Goal: Task Accomplishment & Management: Manage account settings

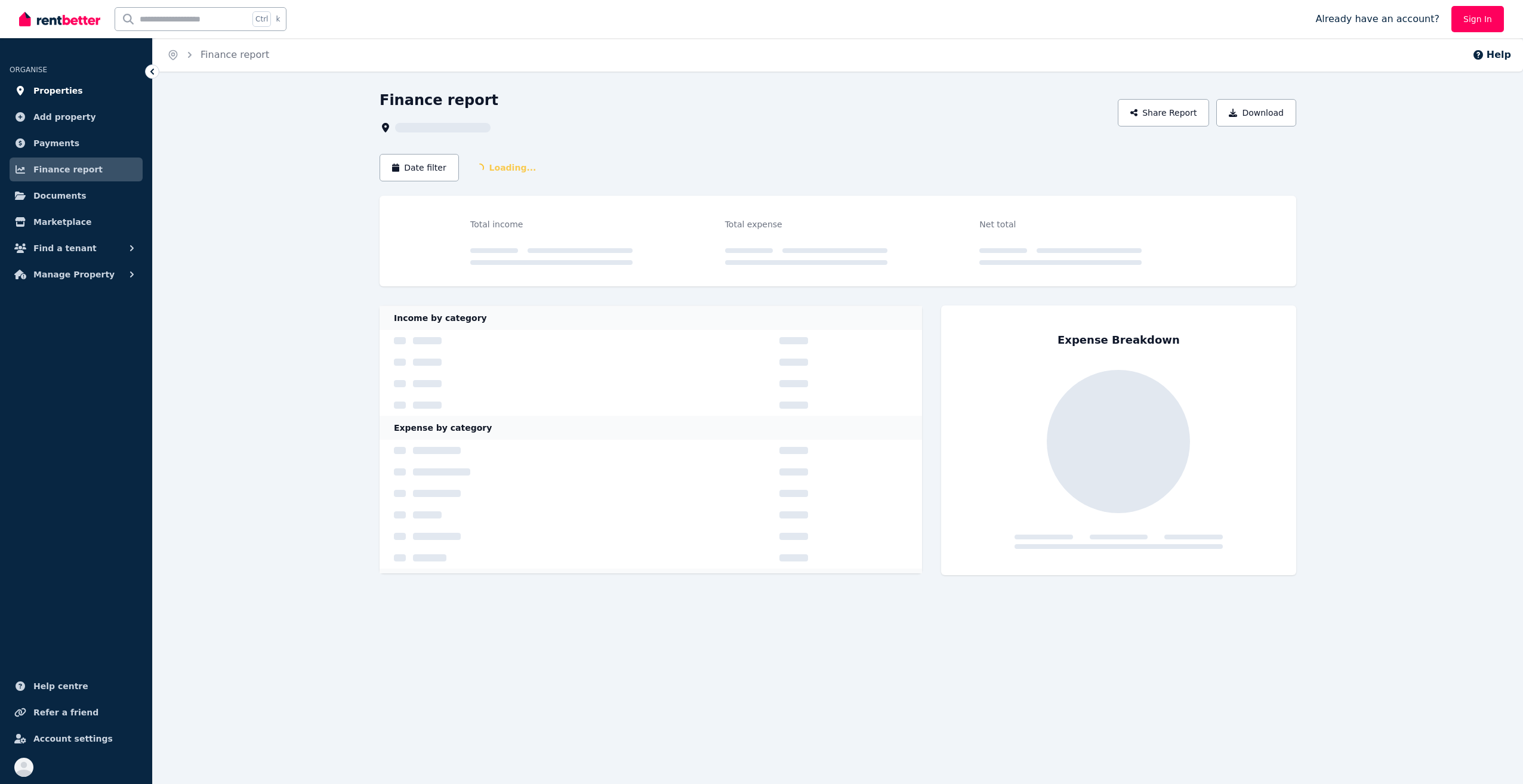
click at [61, 87] on span "Properties" at bounding box center [58, 91] width 50 height 14
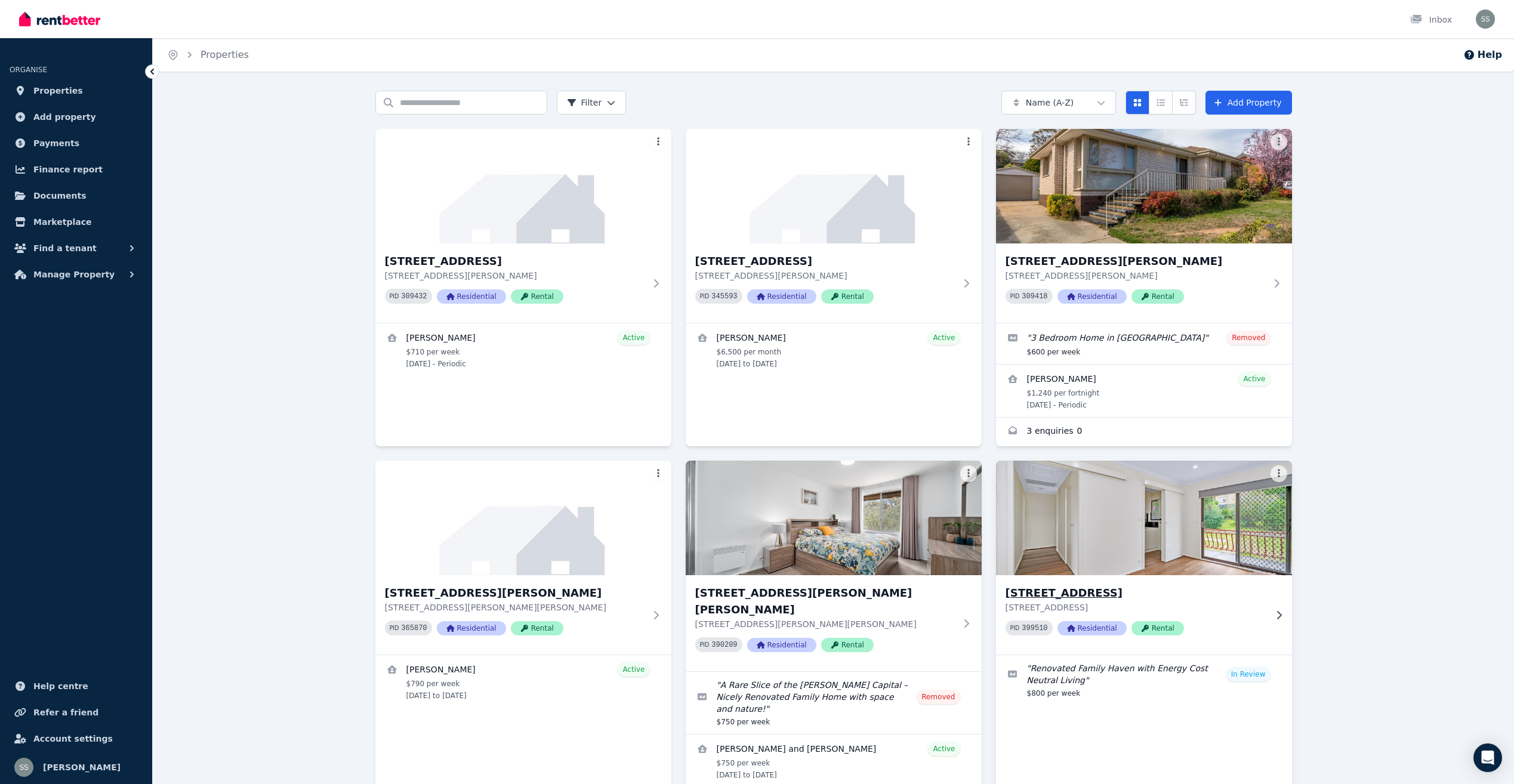
click at [1066, 595] on h3 "[STREET_ADDRESS]" at bounding box center [1136, 593] width 260 height 17
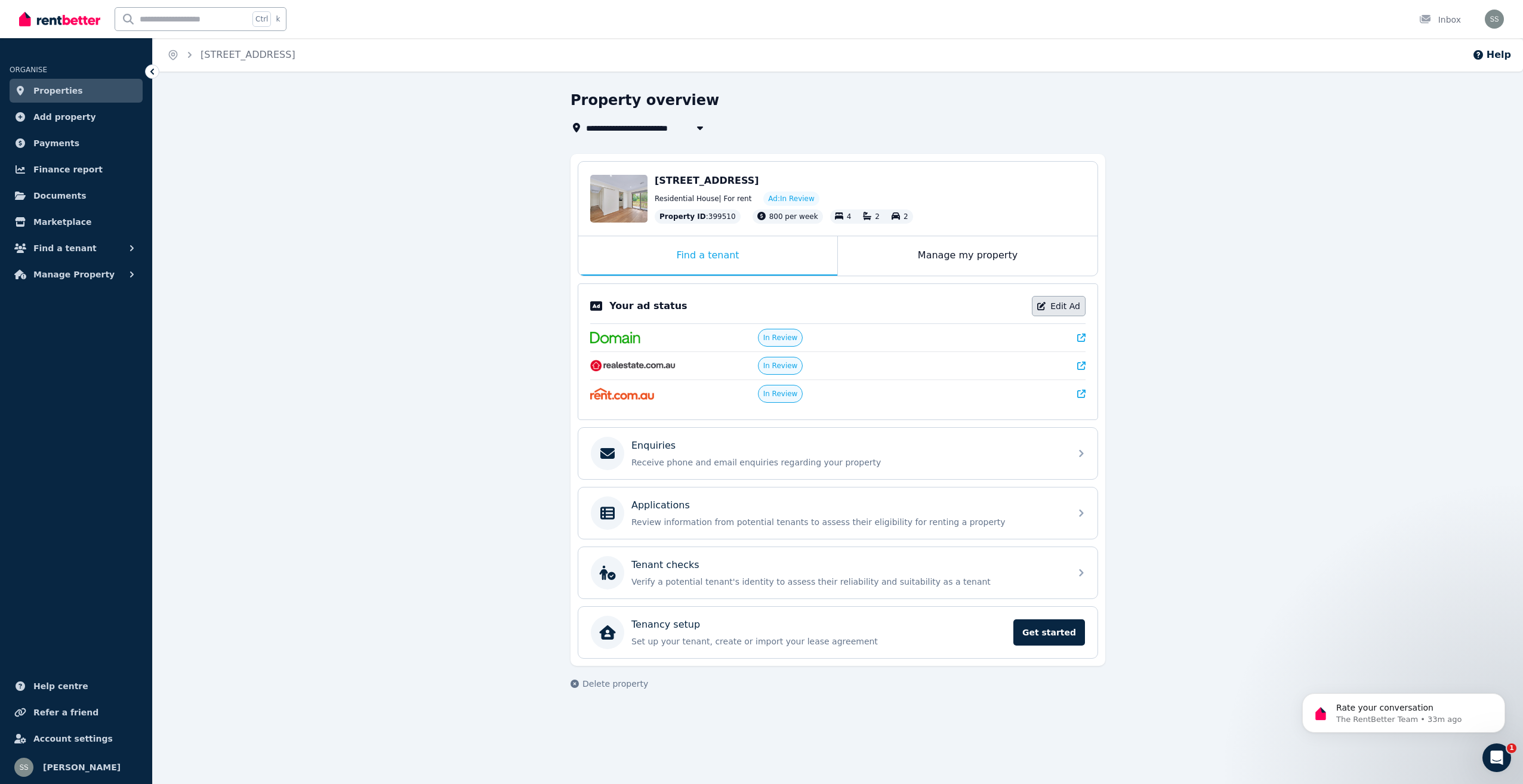
click at [1075, 305] on link "Edit Ad" at bounding box center [1059, 306] width 54 height 20
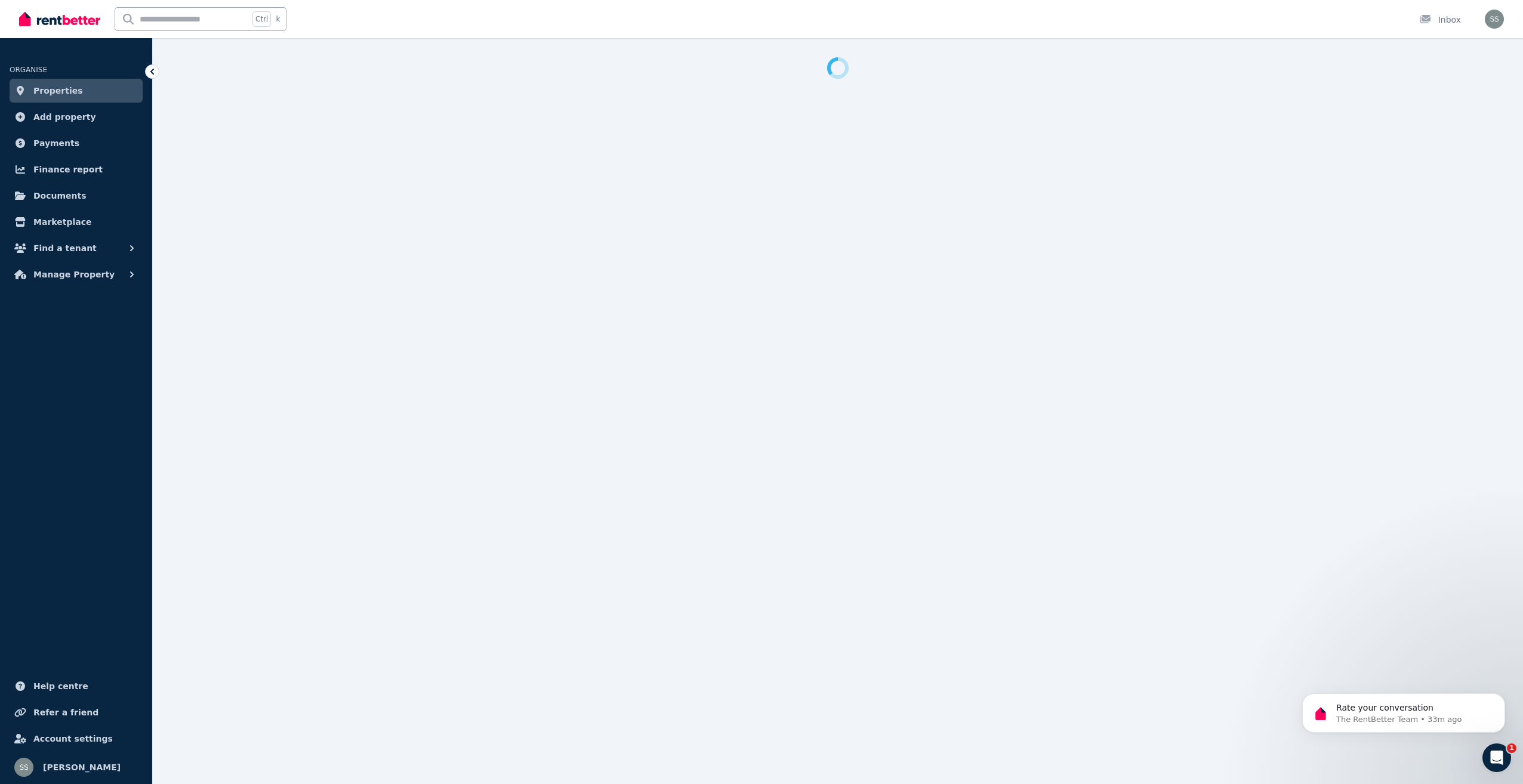
select select "***"
select select "**********"
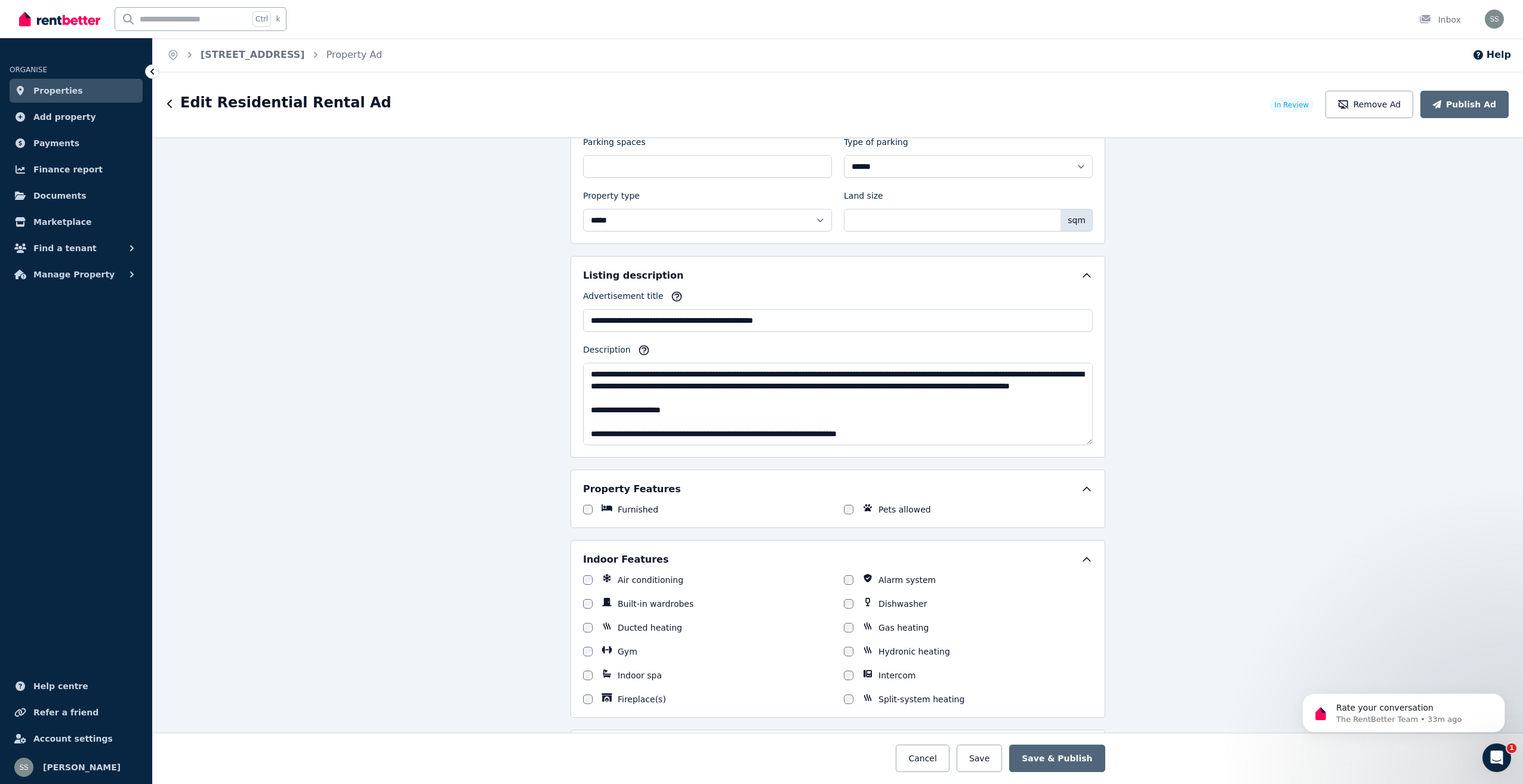
scroll to position [1272, 0]
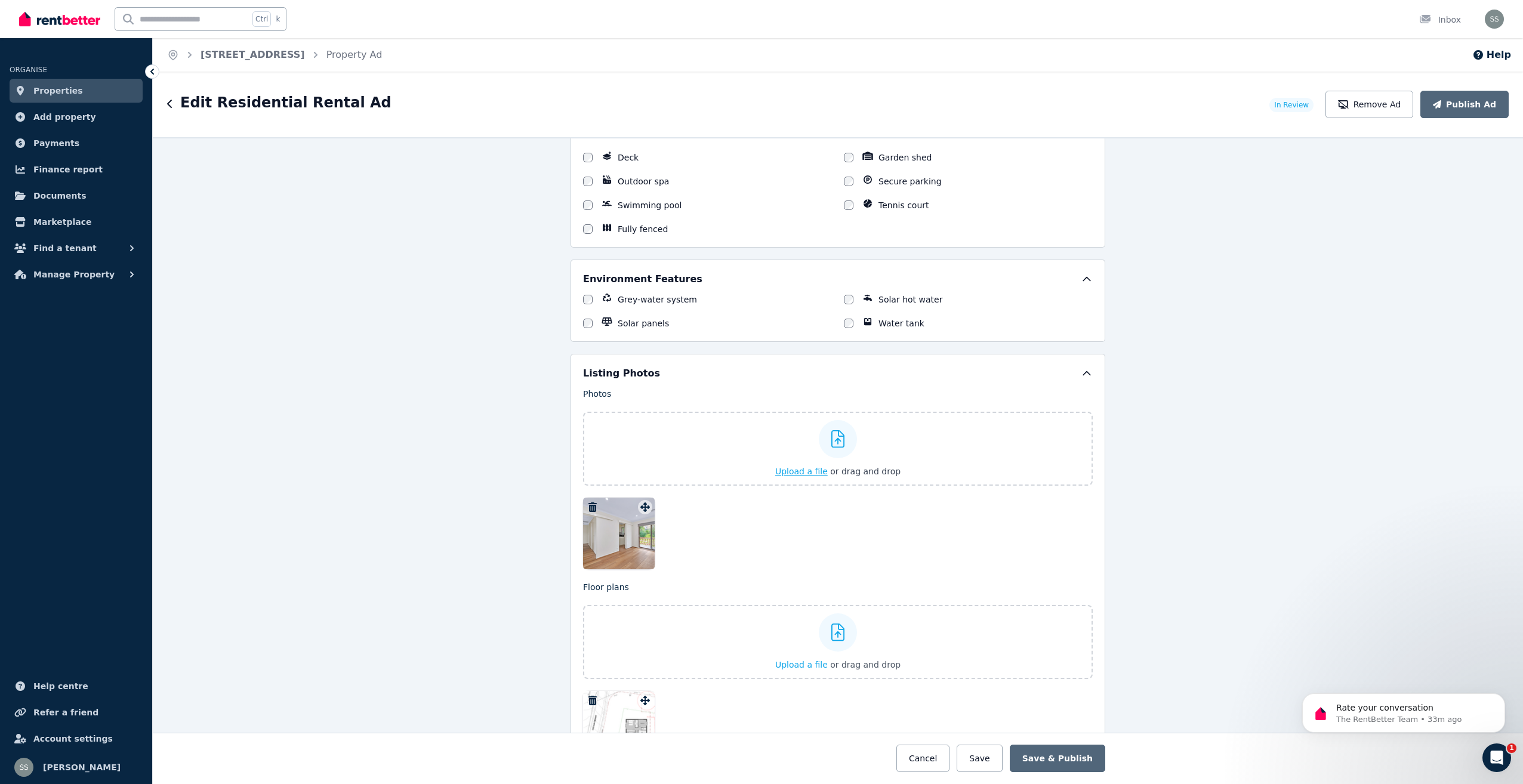
click at [814, 470] on span "Upload a file" at bounding box center [802, 471] width 52 height 10
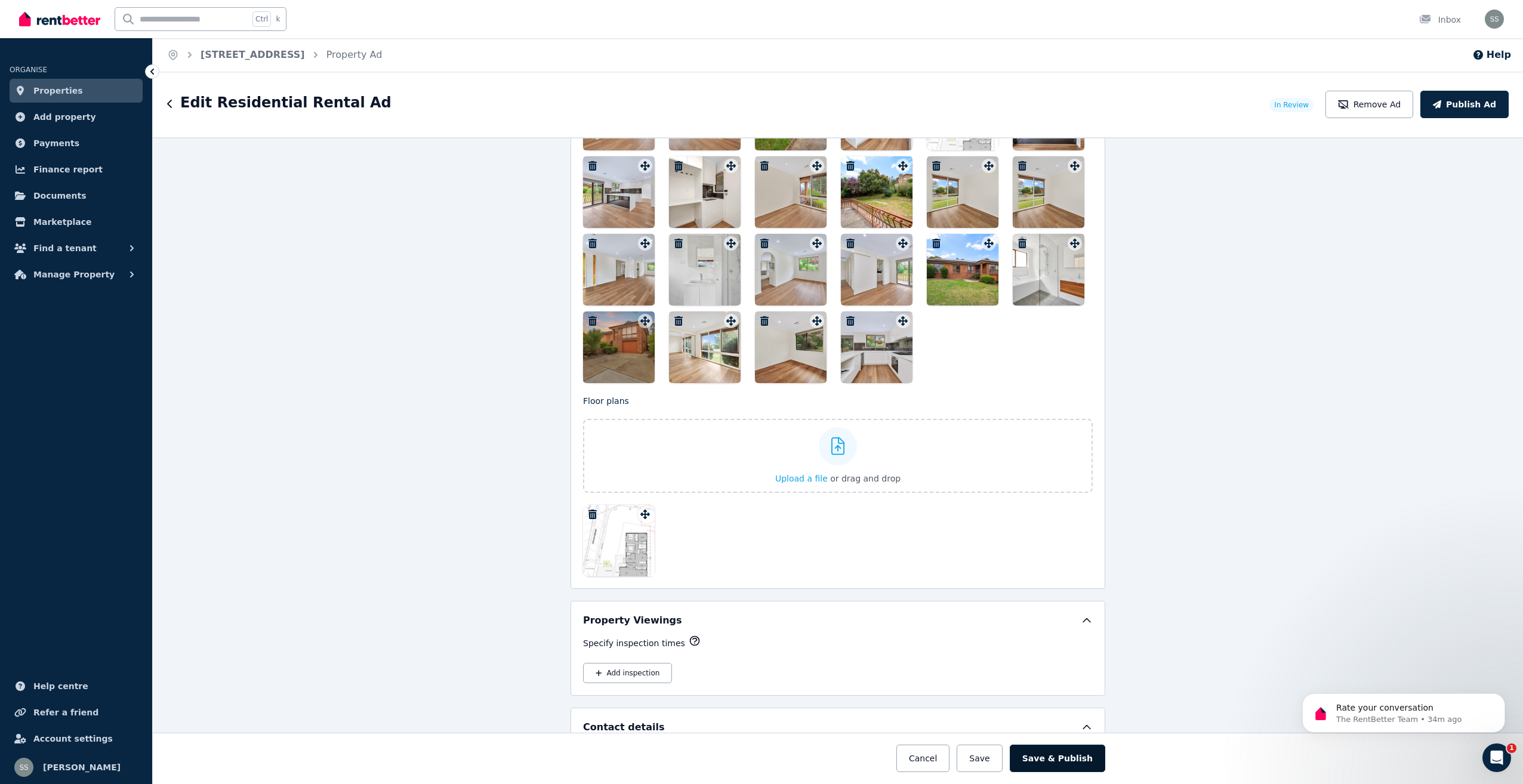
scroll to position [1691, 0]
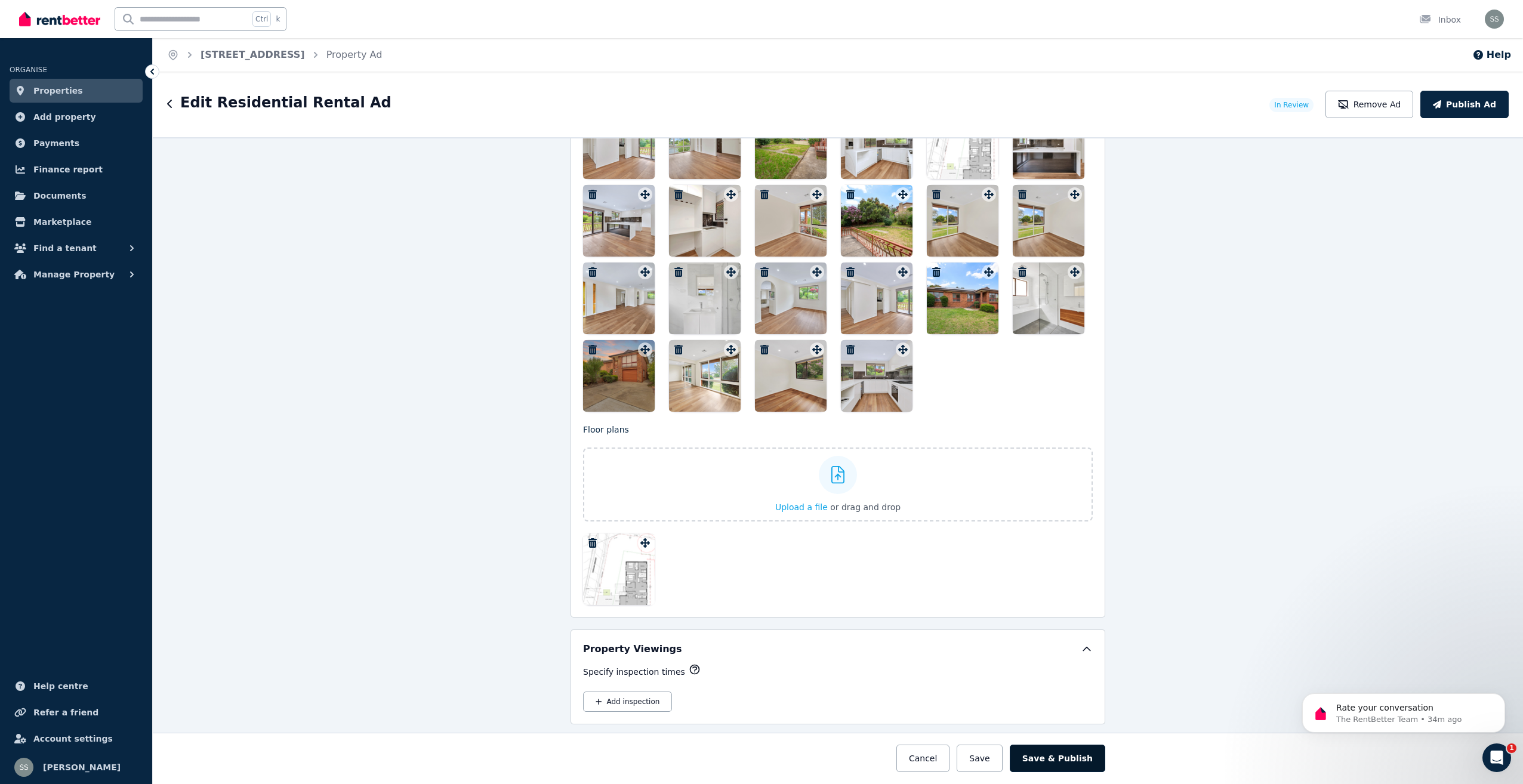
click at [1059, 755] on button "Save & Publish" at bounding box center [1058, 758] width 96 height 27
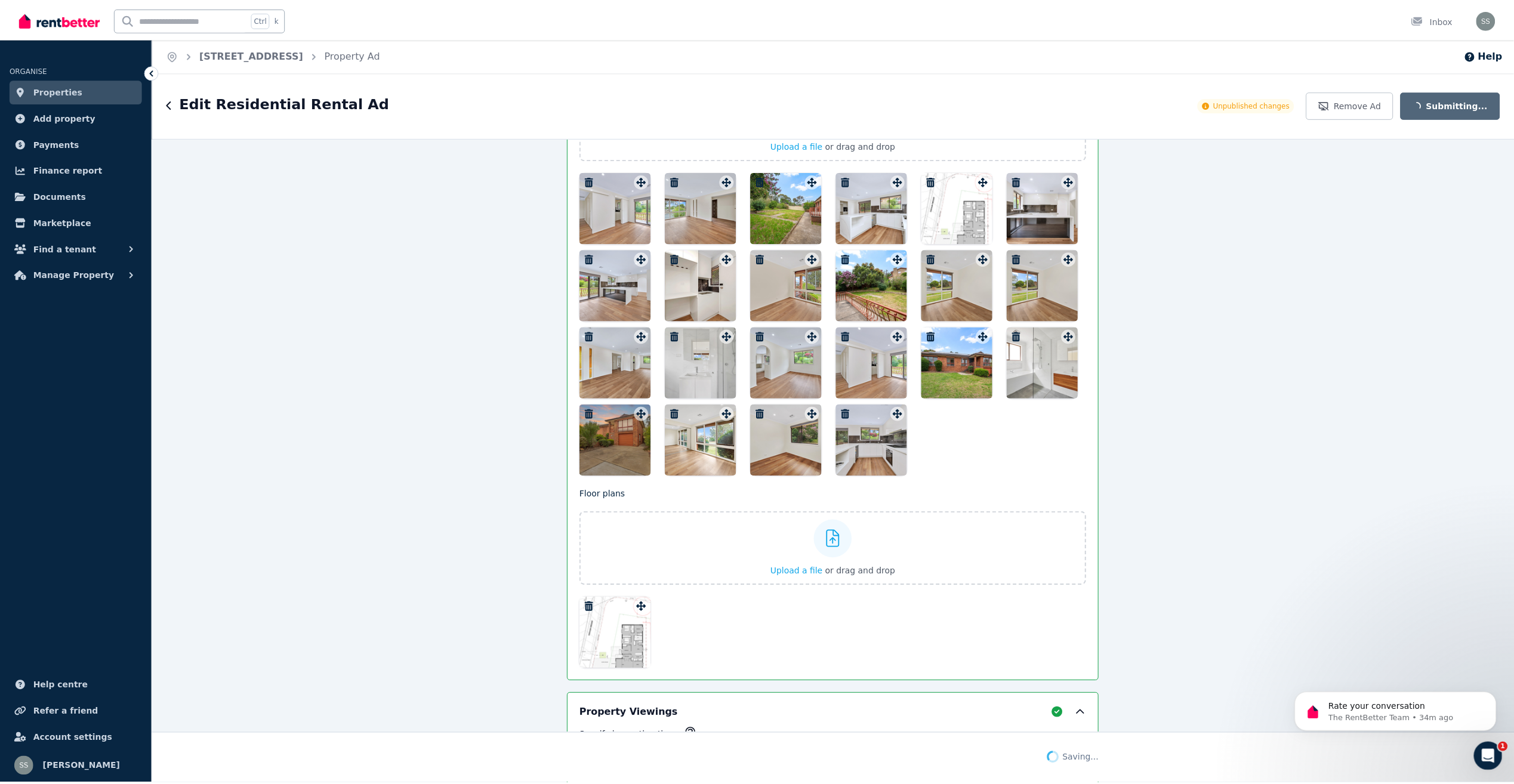
scroll to position [1784, 0]
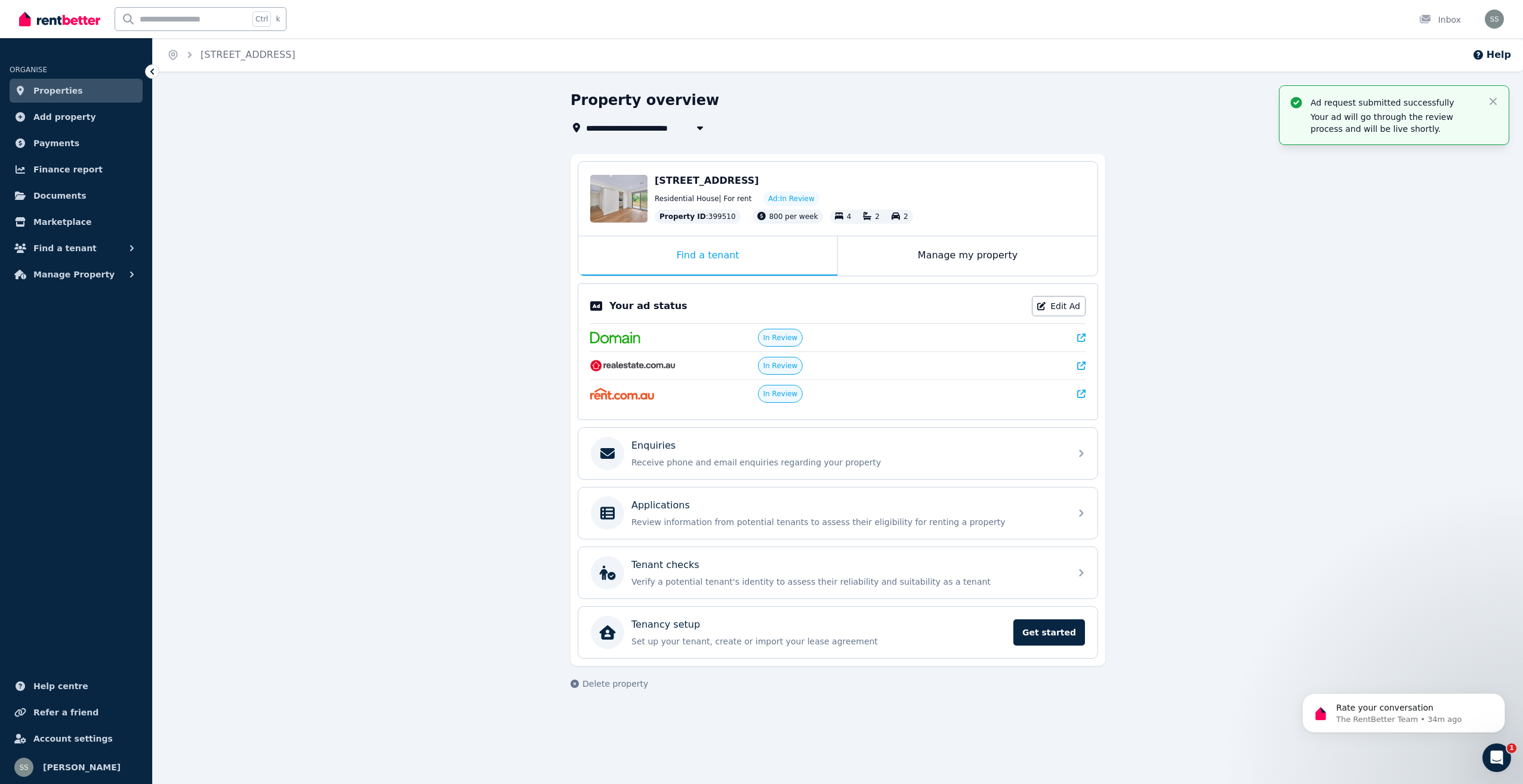
click at [60, 91] on span "Properties" at bounding box center [58, 91] width 50 height 14
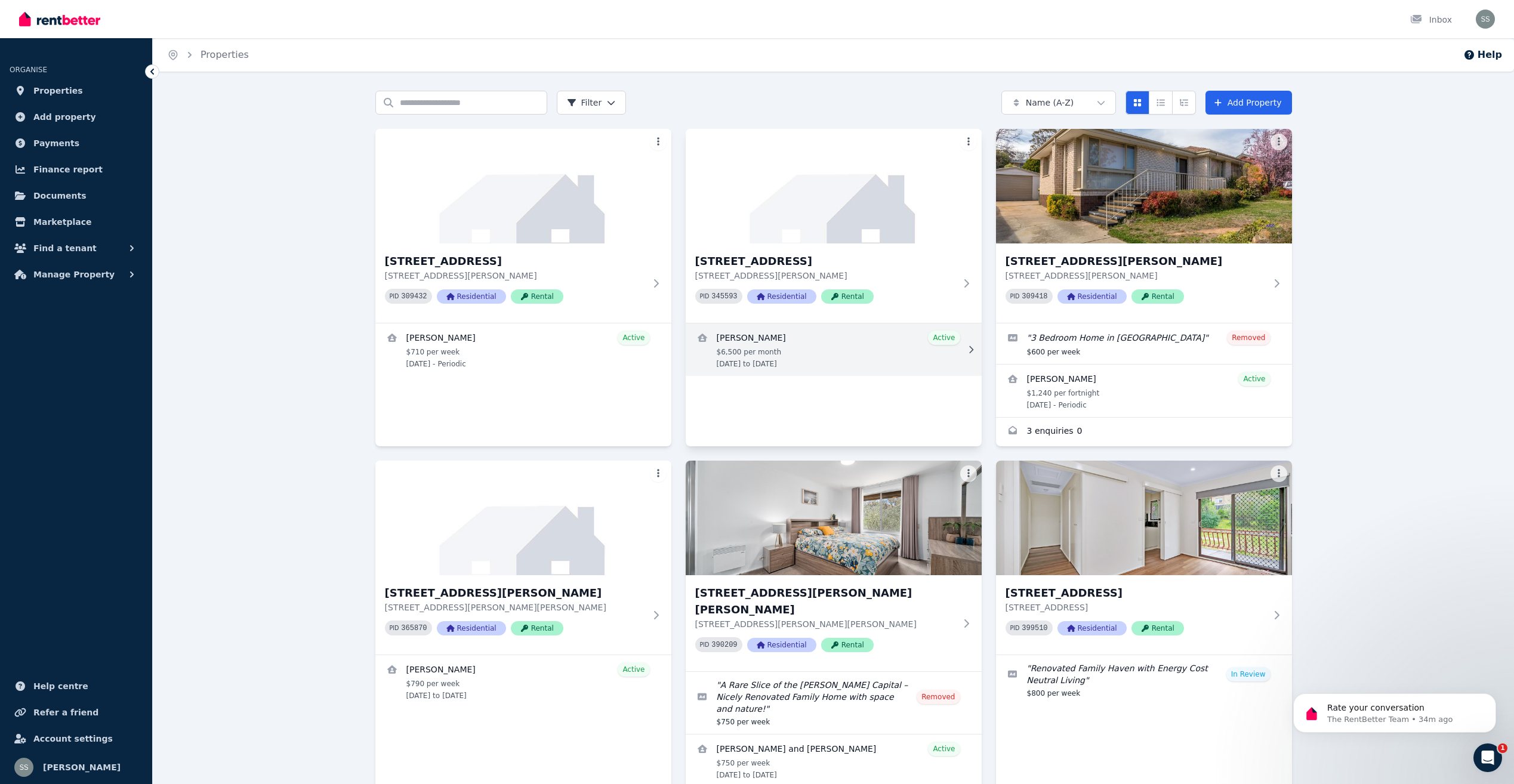
scroll to position [318, 0]
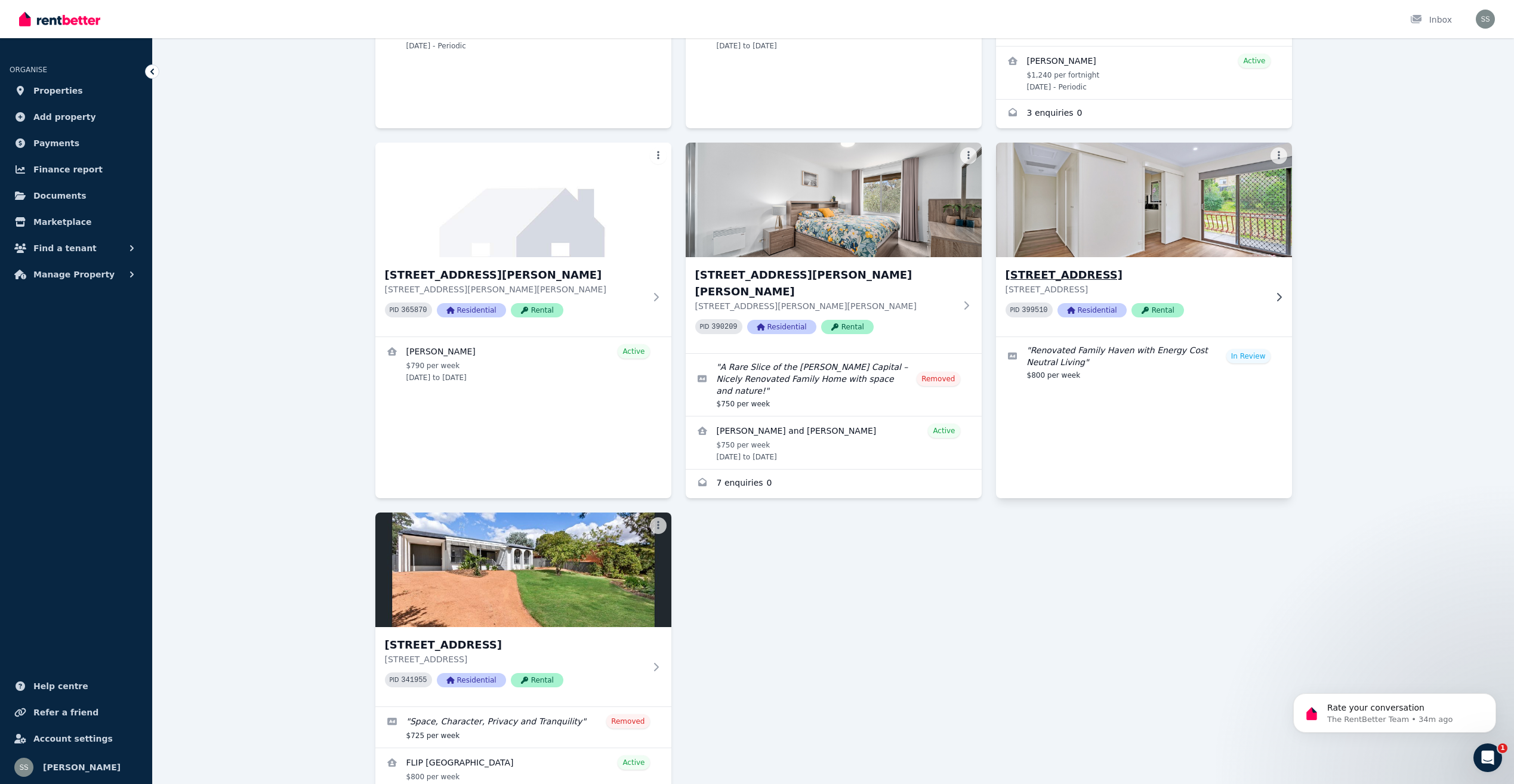
click at [1112, 270] on h3 "[STREET_ADDRESS]" at bounding box center [1136, 275] width 260 height 17
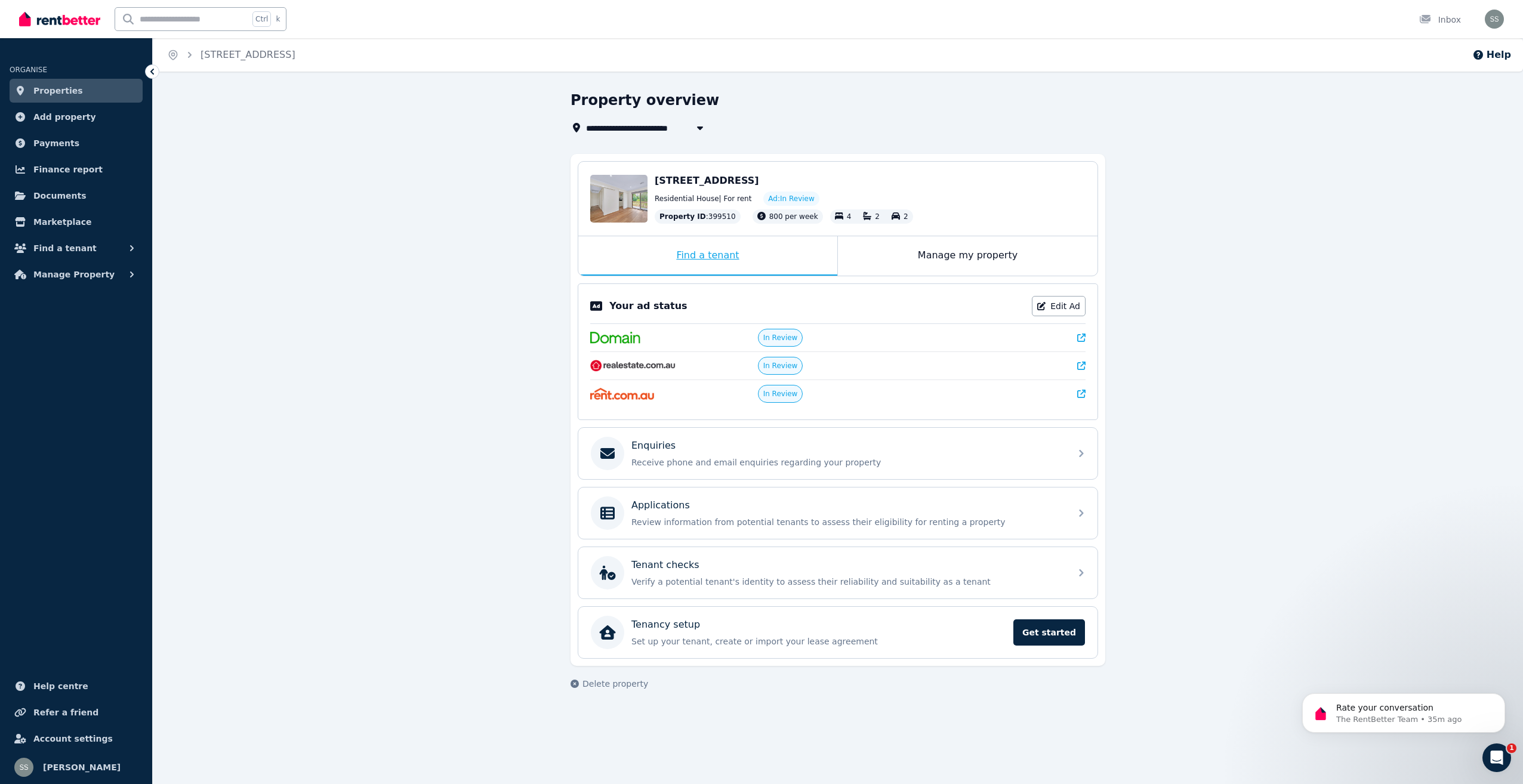
click at [750, 246] on div "Find a tenant" at bounding box center [708, 256] width 259 height 40
click at [963, 254] on div "Manage my property" at bounding box center [968, 256] width 260 height 40
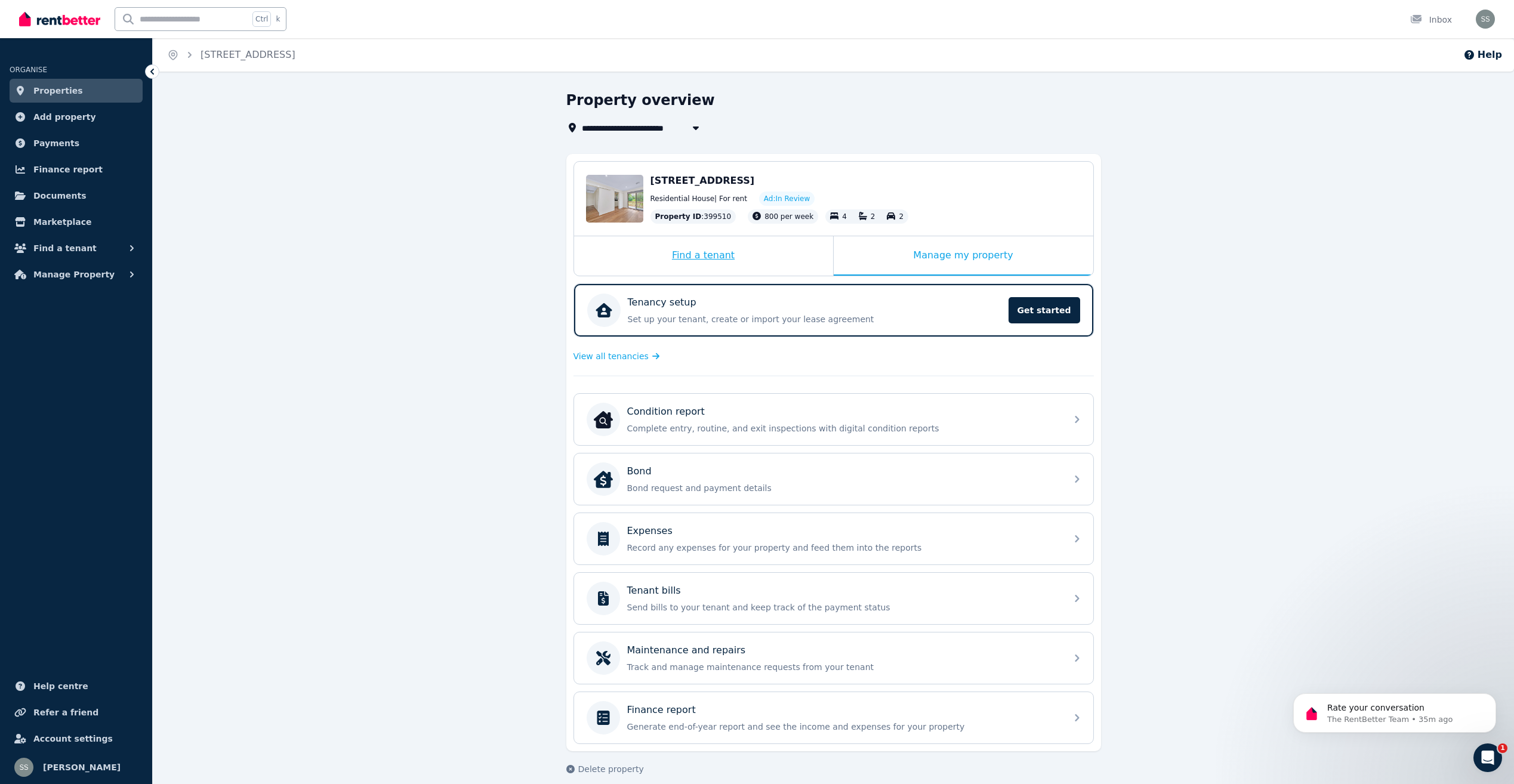
click at [705, 254] on div "Find a tenant" at bounding box center [703, 256] width 259 height 40
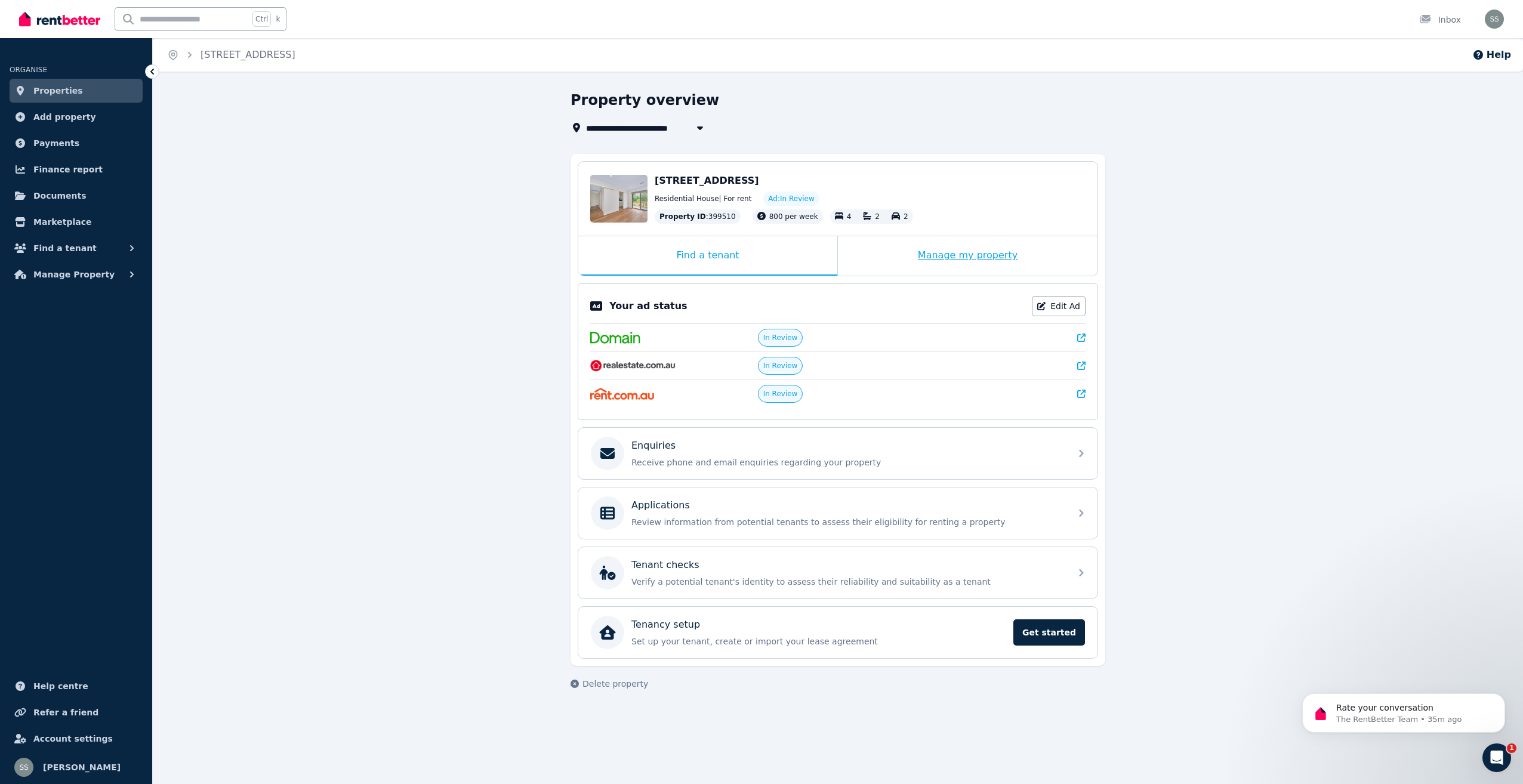
click at [996, 258] on div "Manage my property" at bounding box center [968, 256] width 260 height 40
click at [625, 193] on div "Edit" at bounding box center [619, 198] width 57 height 48
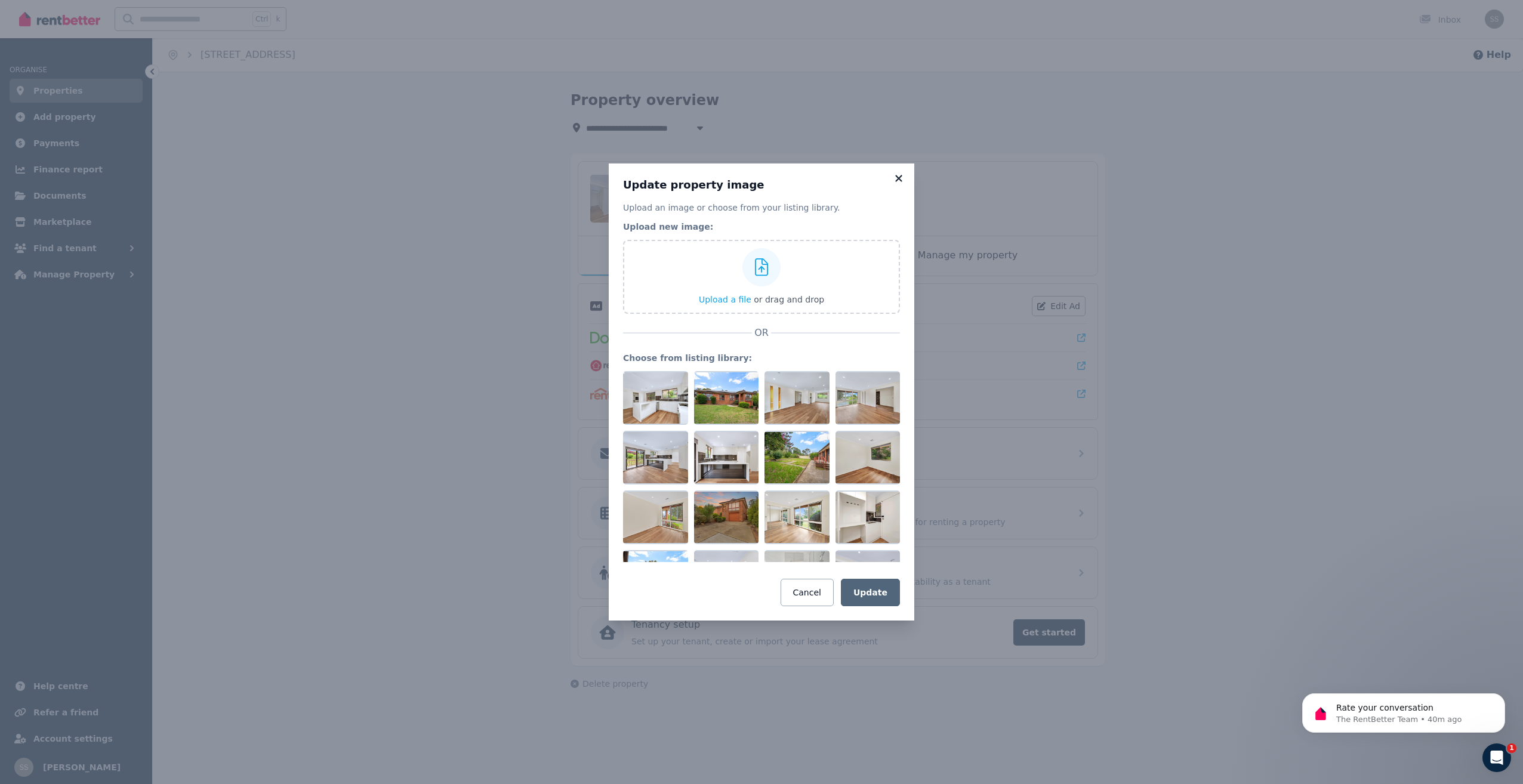
click at [903, 177] on icon at bounding box center [899, 178] width 12 height 11
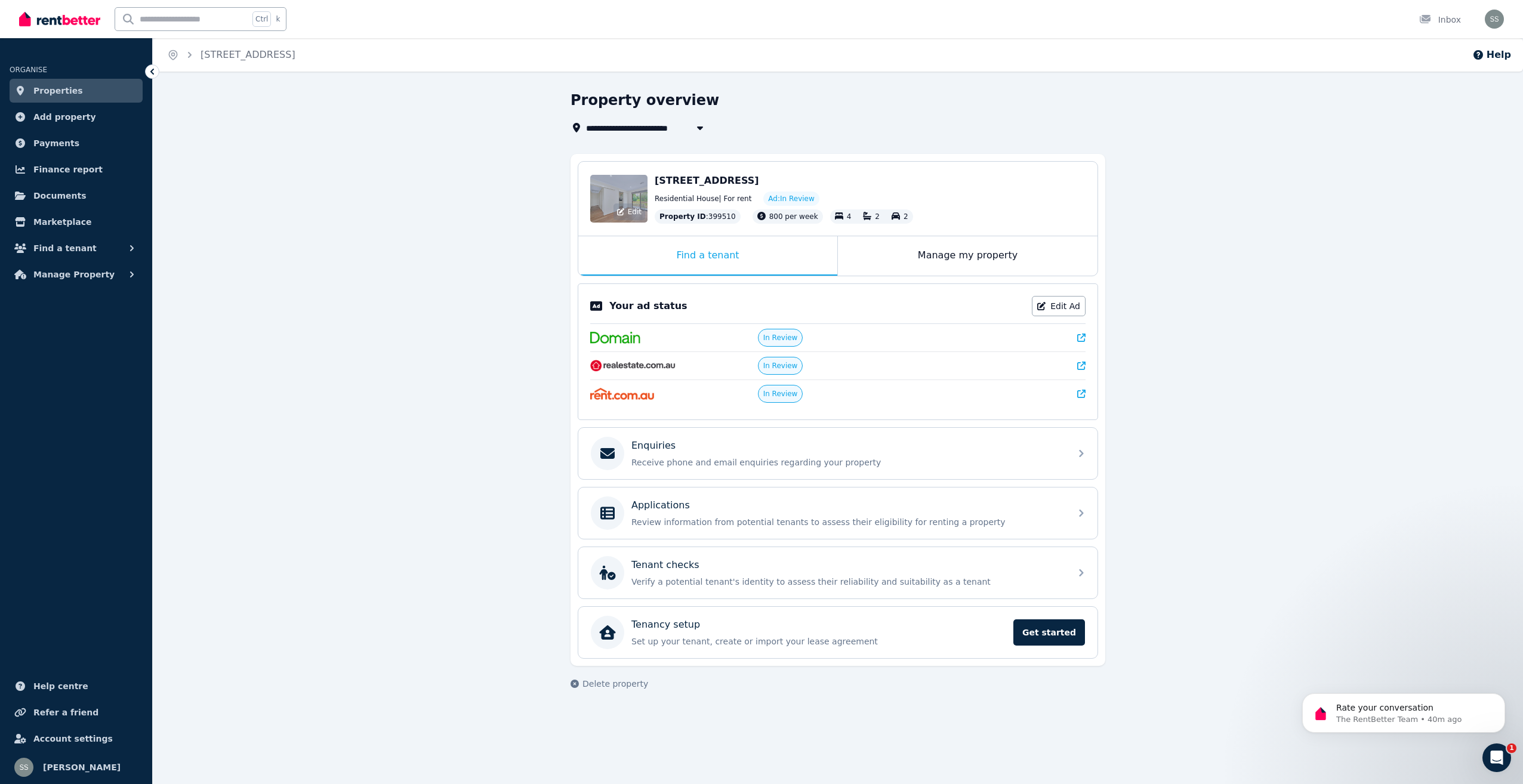
click at [629, 187] on div "Edit" at bounding box center [619, 198] width 57 height 48
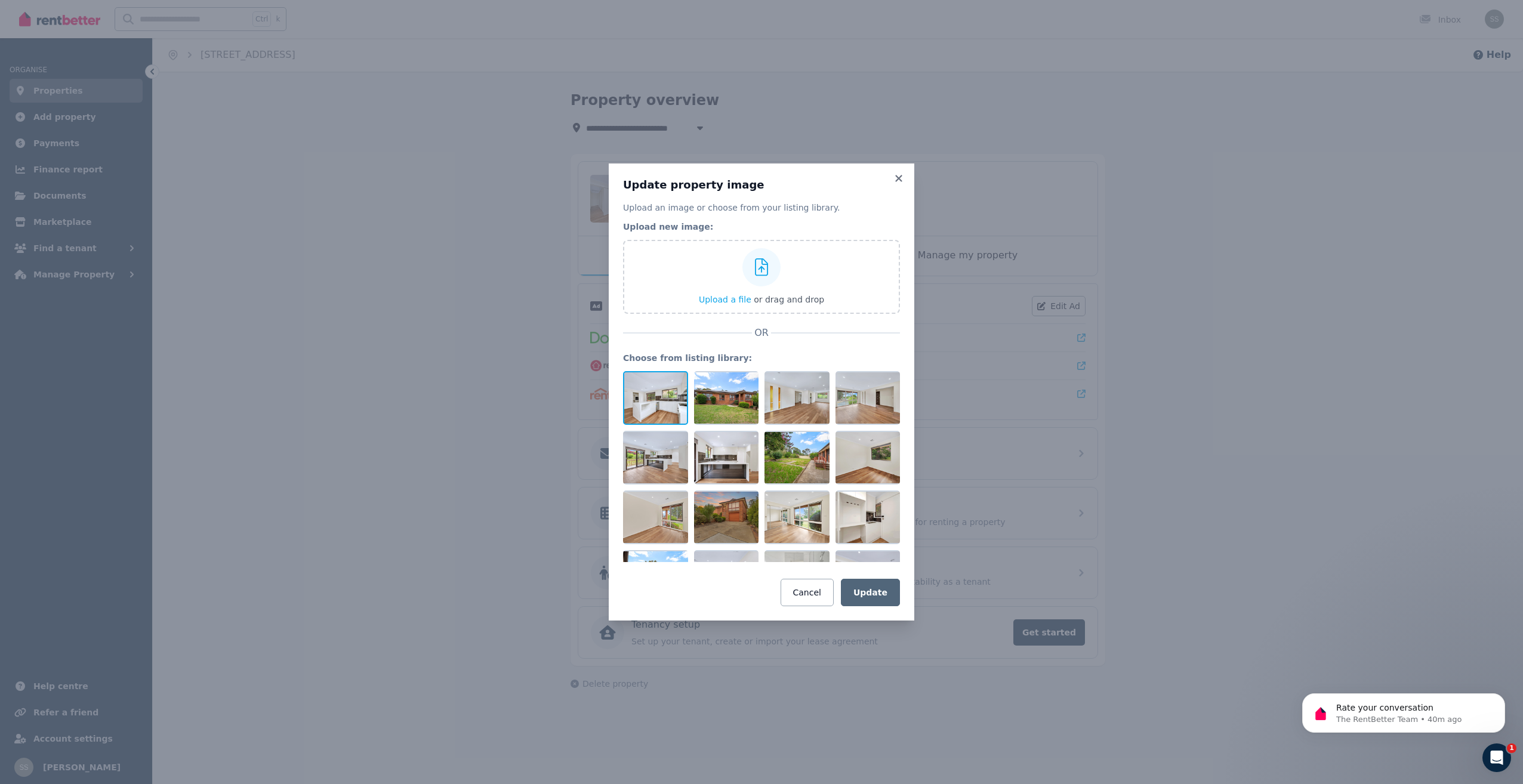
click at [665, 392] on div at bounding box center [656, 398] width 65 height 54
click at [677, 377] on icon at bounding box center [679, 381] width 11 height 11
click at [675, 378] on icon at bounding box center [679, 381] width 11 height 11
click at [820, 598] on button "Cancel" at bounding box center [807, 592] width 53 height 27
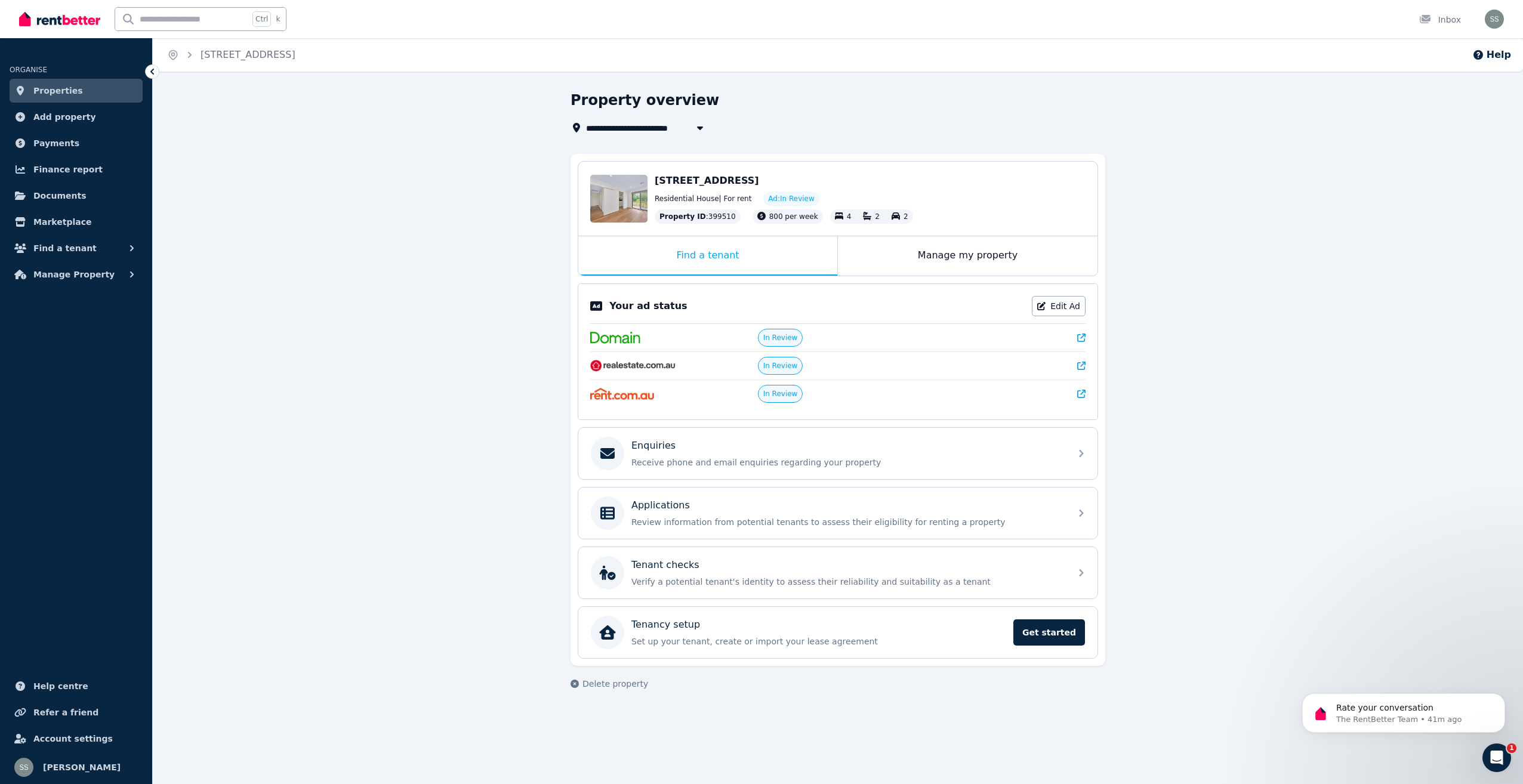
click at [43, 87] on span "Properties" at bounding box center [58, 91] width 50 height 14
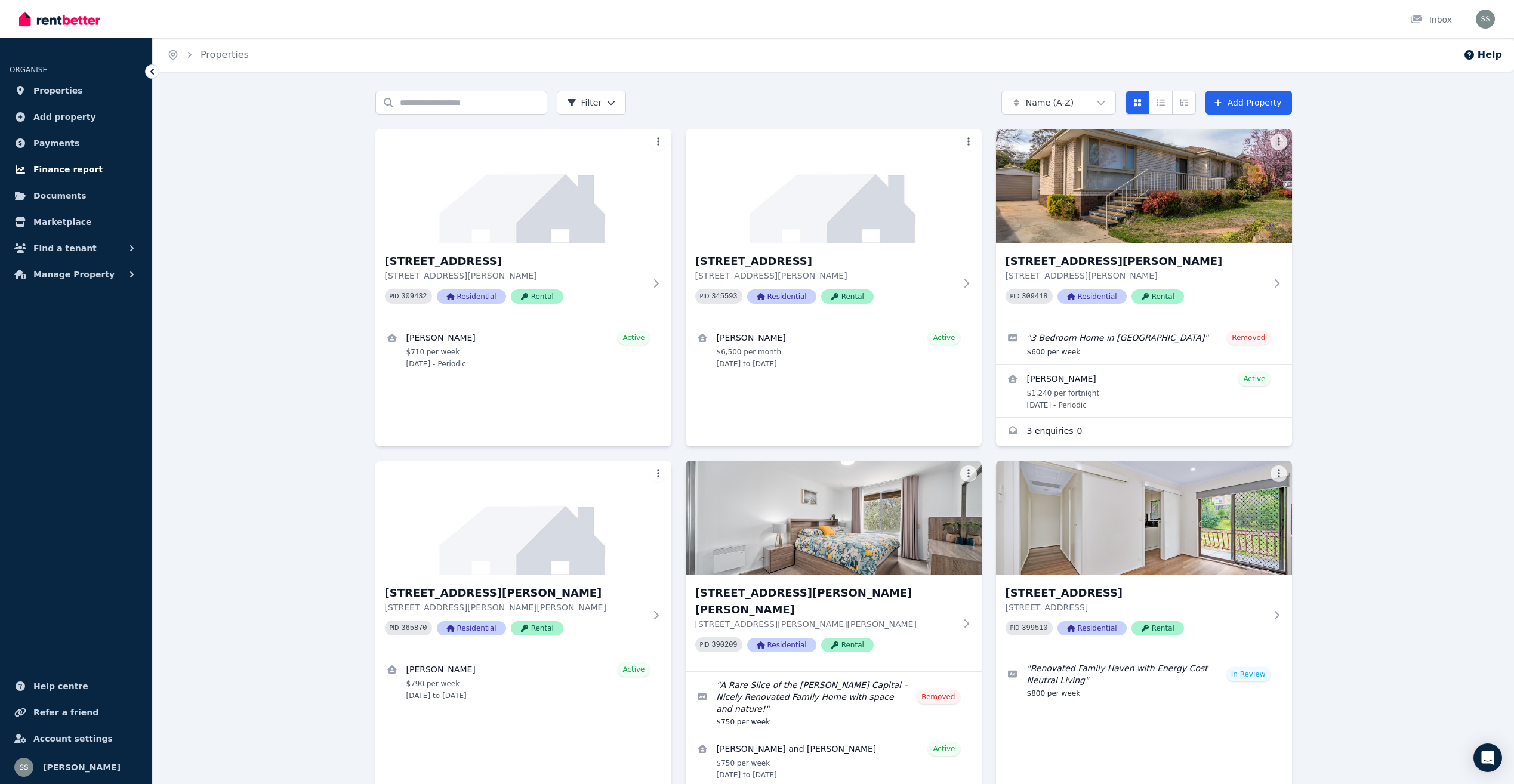
click at [59, 165] on span "Finance report" at bounding box center [68, 170] width 70 height 14
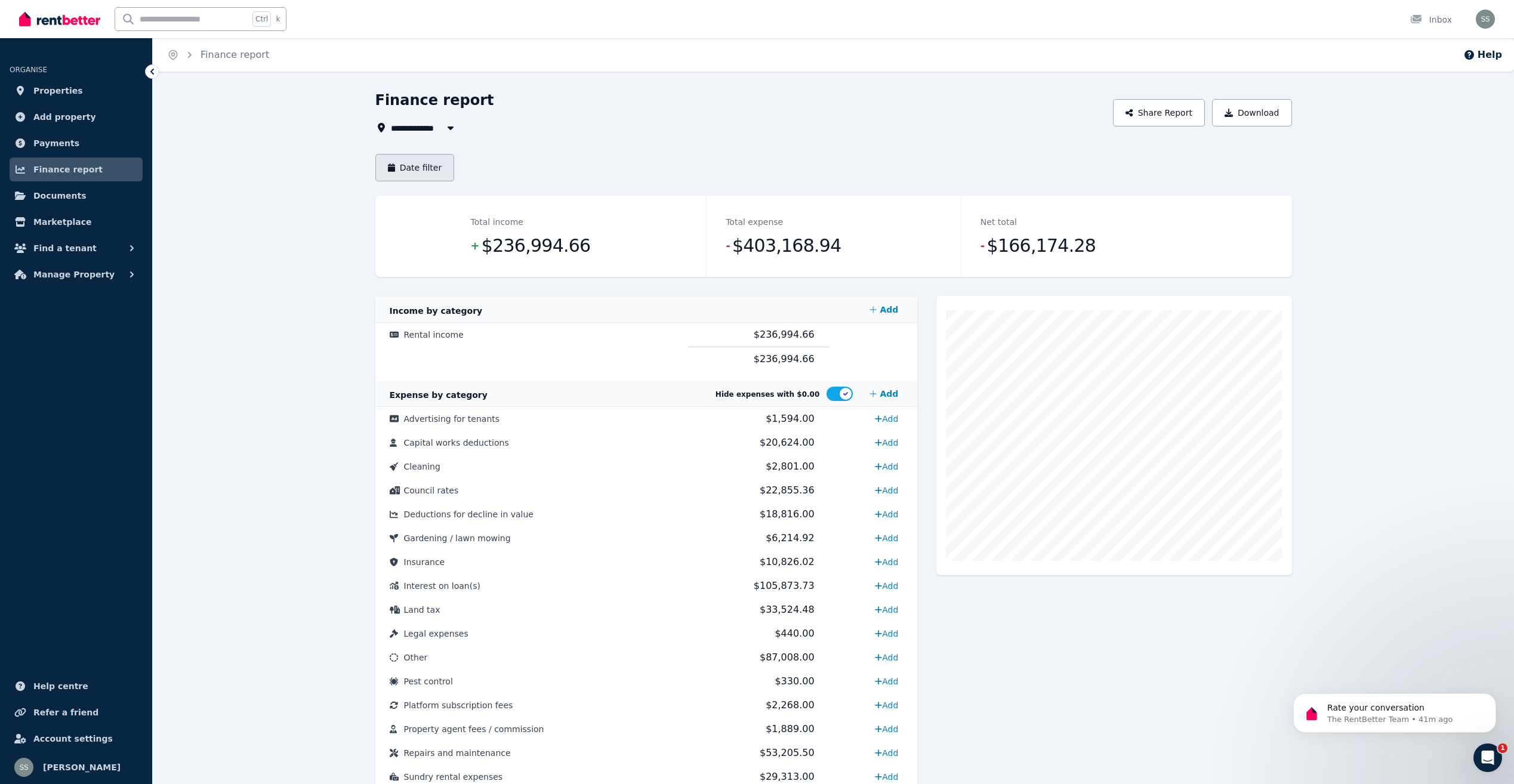
click at [431, 169] on button "Date filter" at bounding box center [415, 167] width 79 height 27
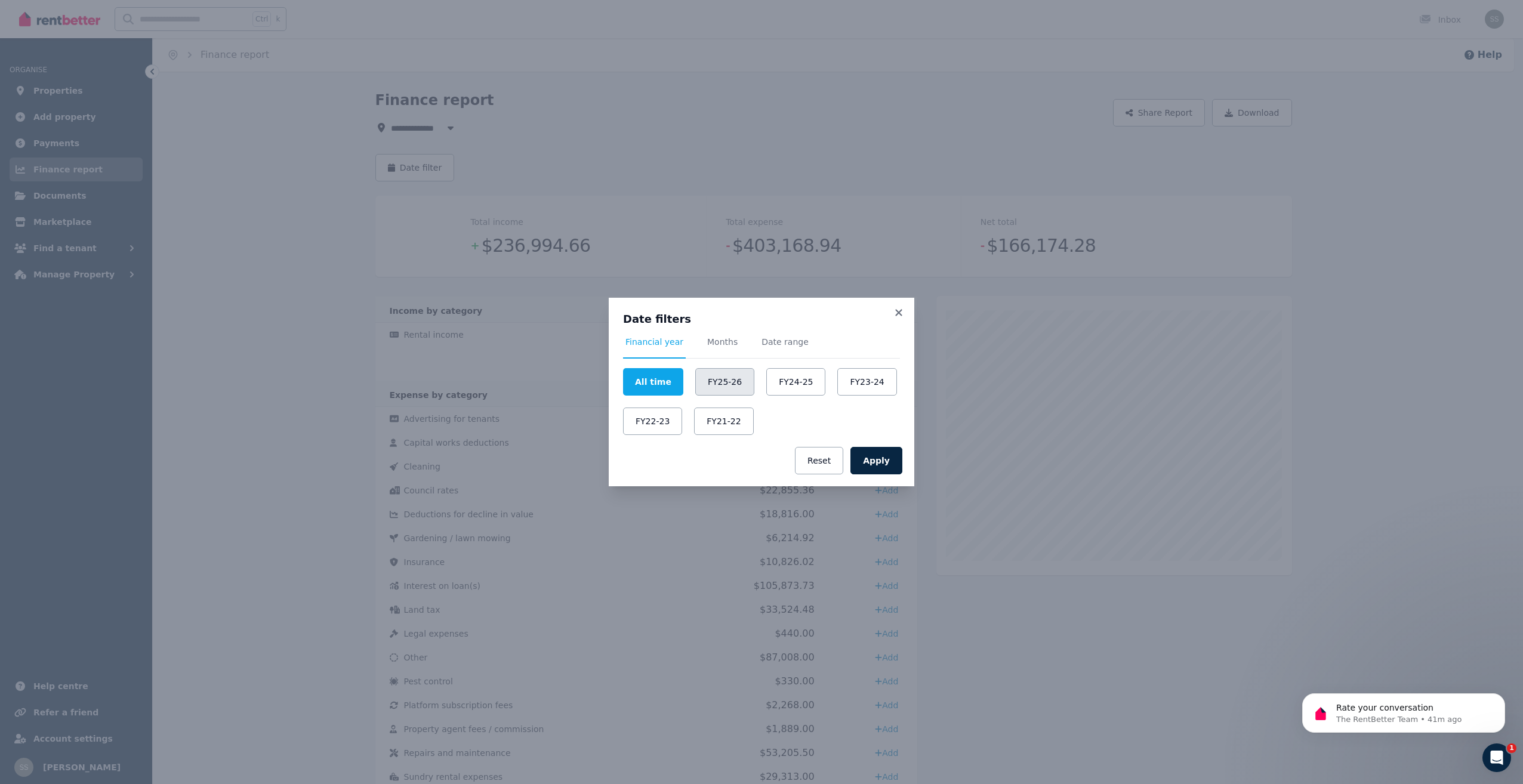
click at [702, 382] on button "FY25-26" at bounding box center [725, 381] width 59 height 27
click at [874, 458] on button "Apply" at bounding box center [876, 460] width 52 height 27
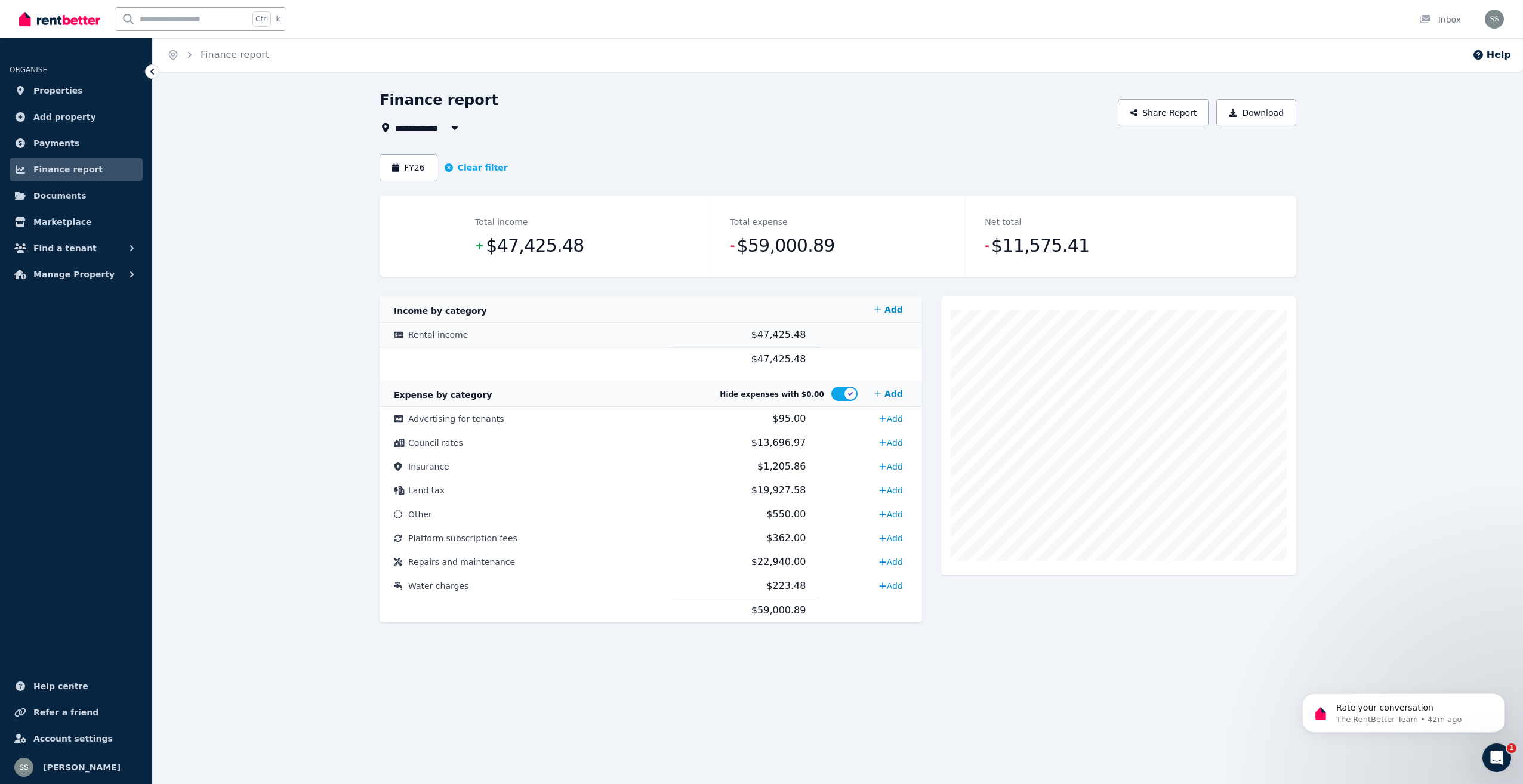
click at [445, 337] on span "Rental income" at bounding box center [438, 335] width 60 height 10
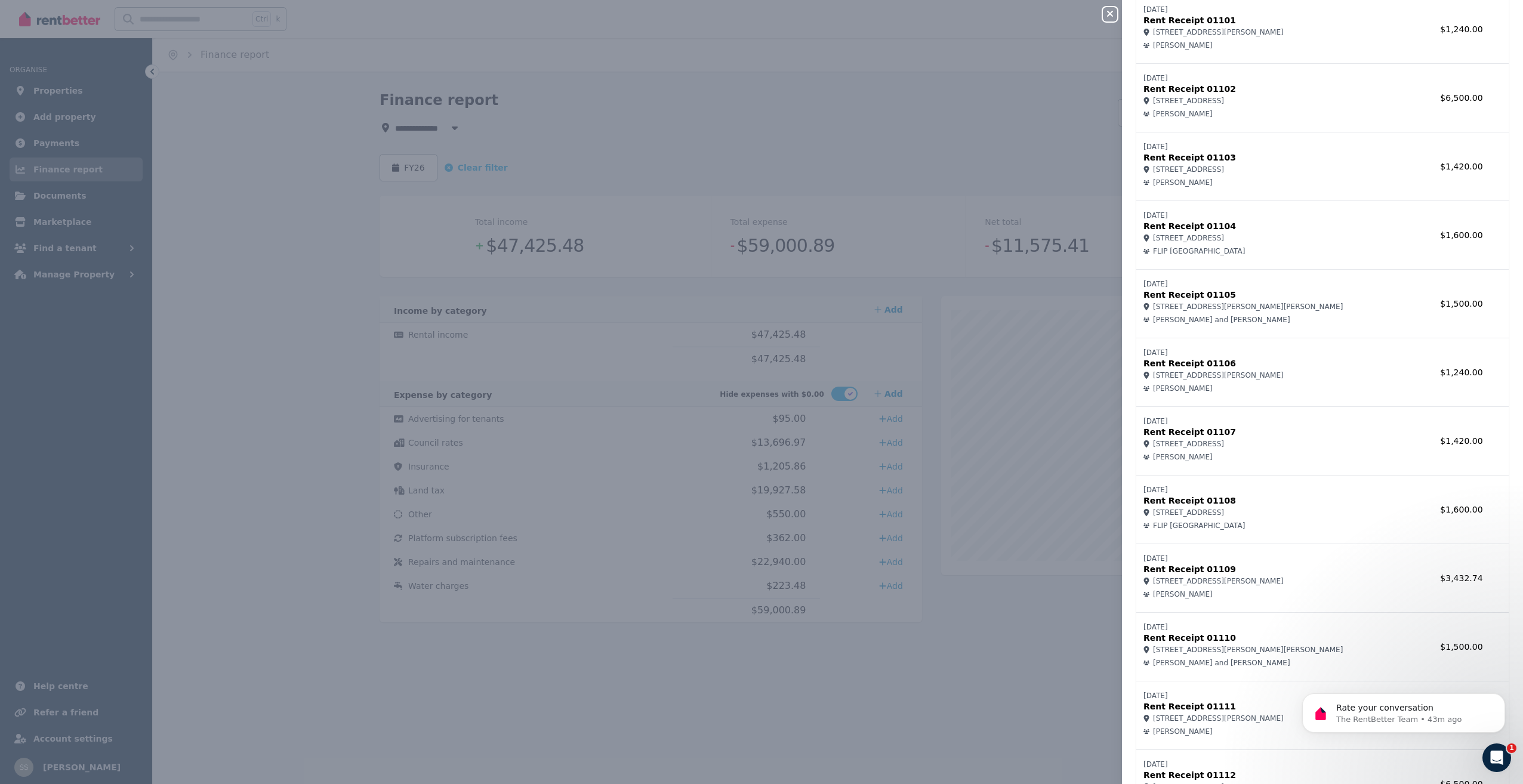
scroll to position [912, 0]
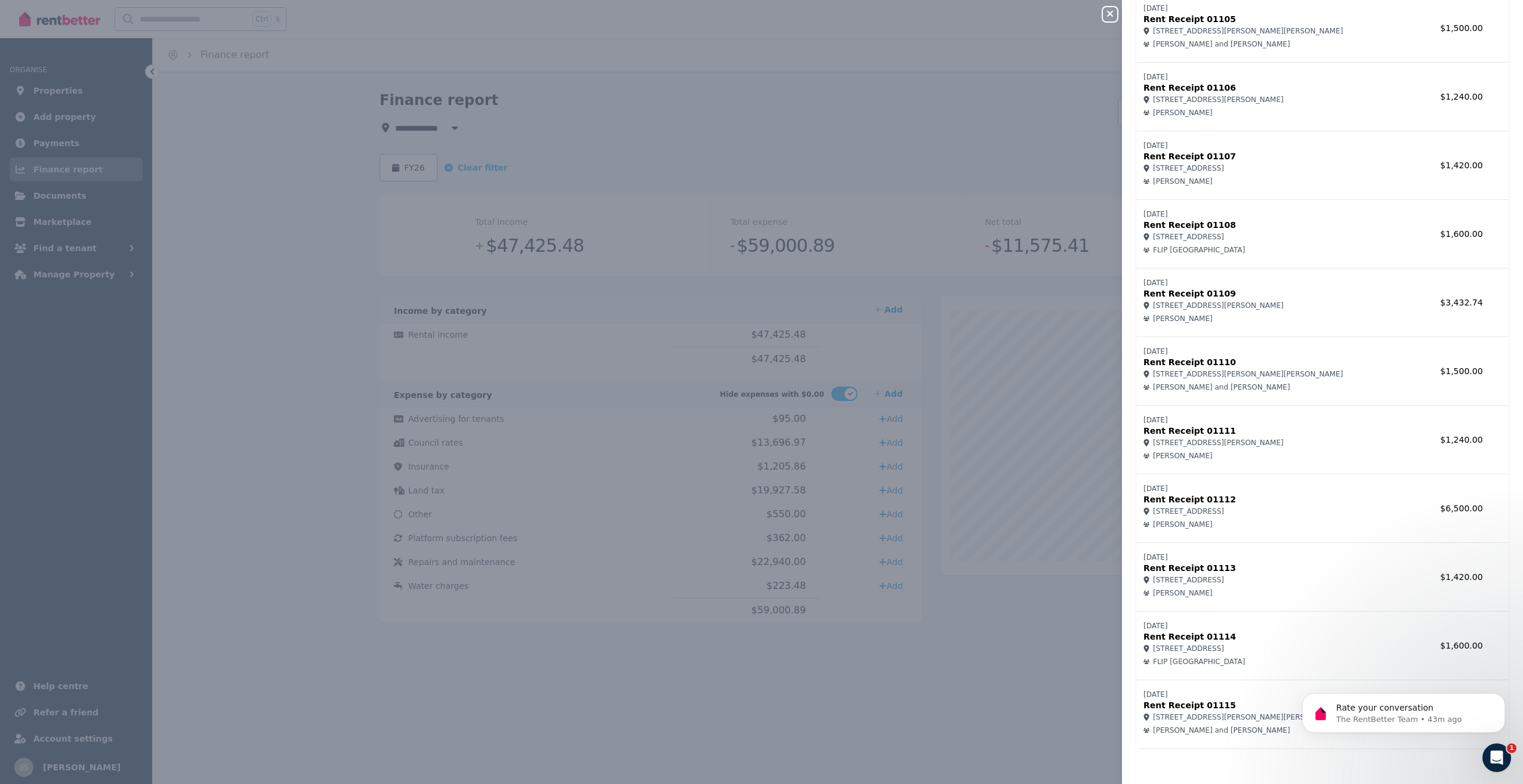
click at [1110, 11] on icon "button" at bounding box center [1110, 13] width 14 height 10
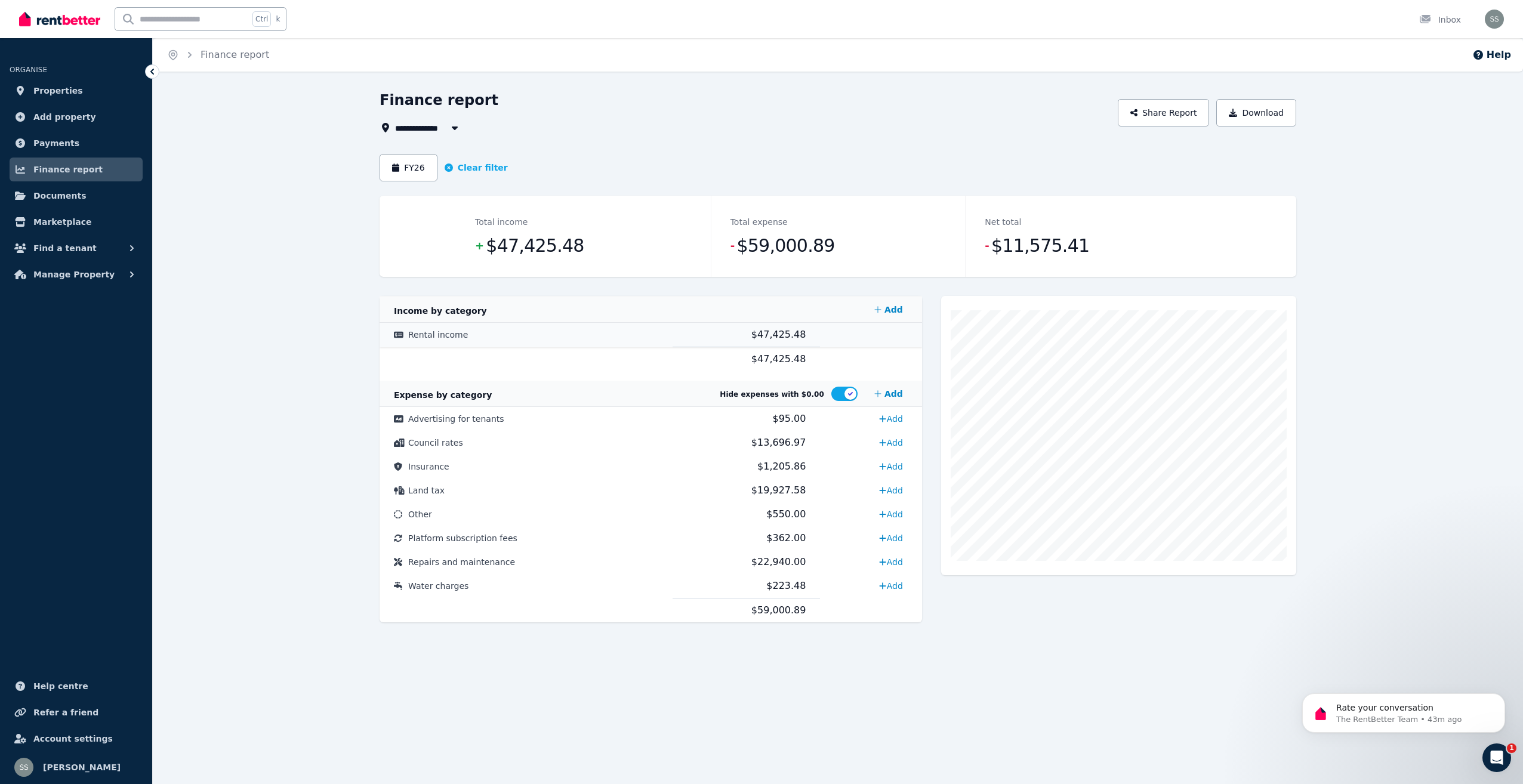
click at [450, 333] on span "Rental income" at bounding box center [438, 335] width 60 height 10
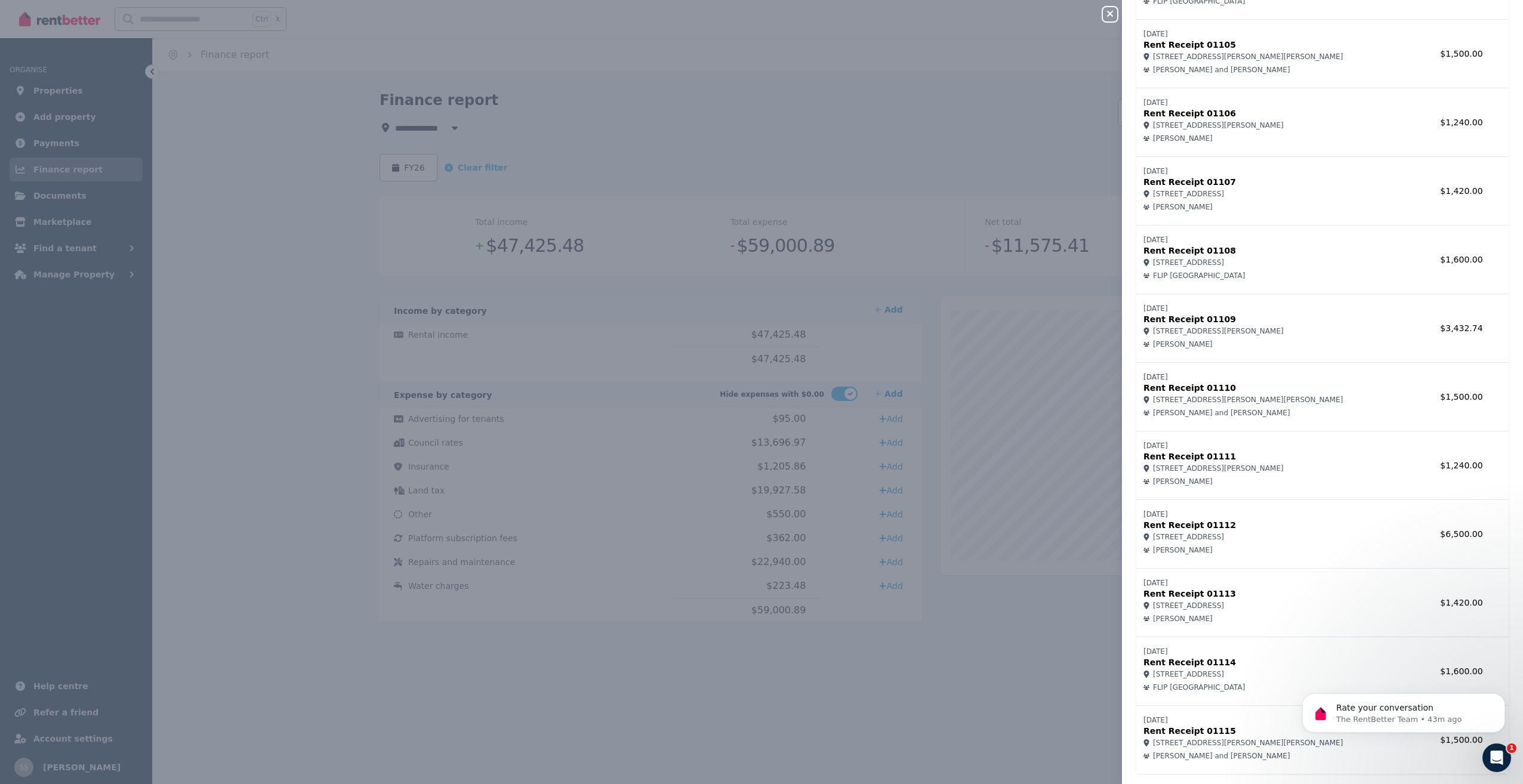
scroll to position [912, 0]
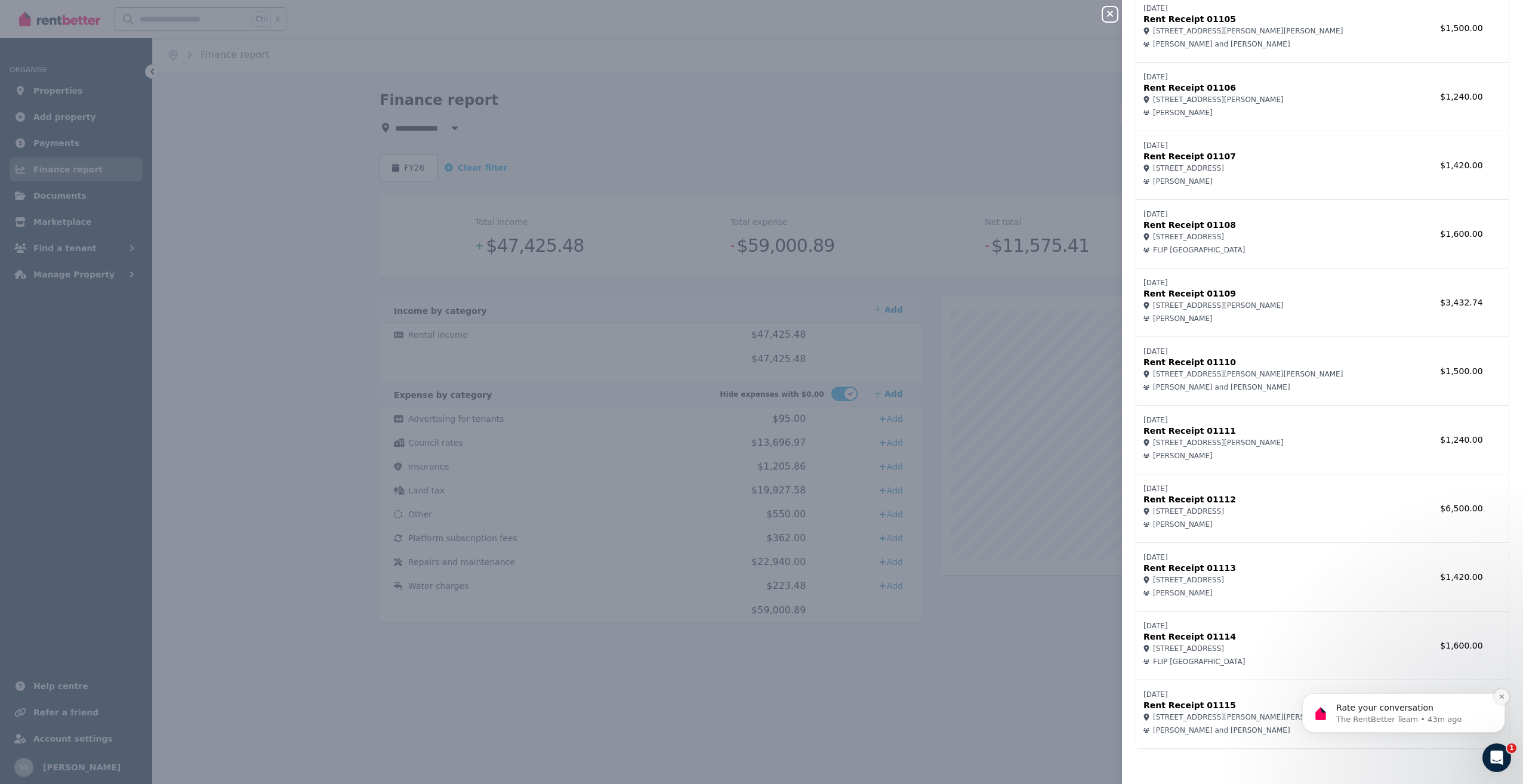
click at [1503, 700] on icon "Dismiss notification" at bounding box center [1502, 697] width 6 height 6
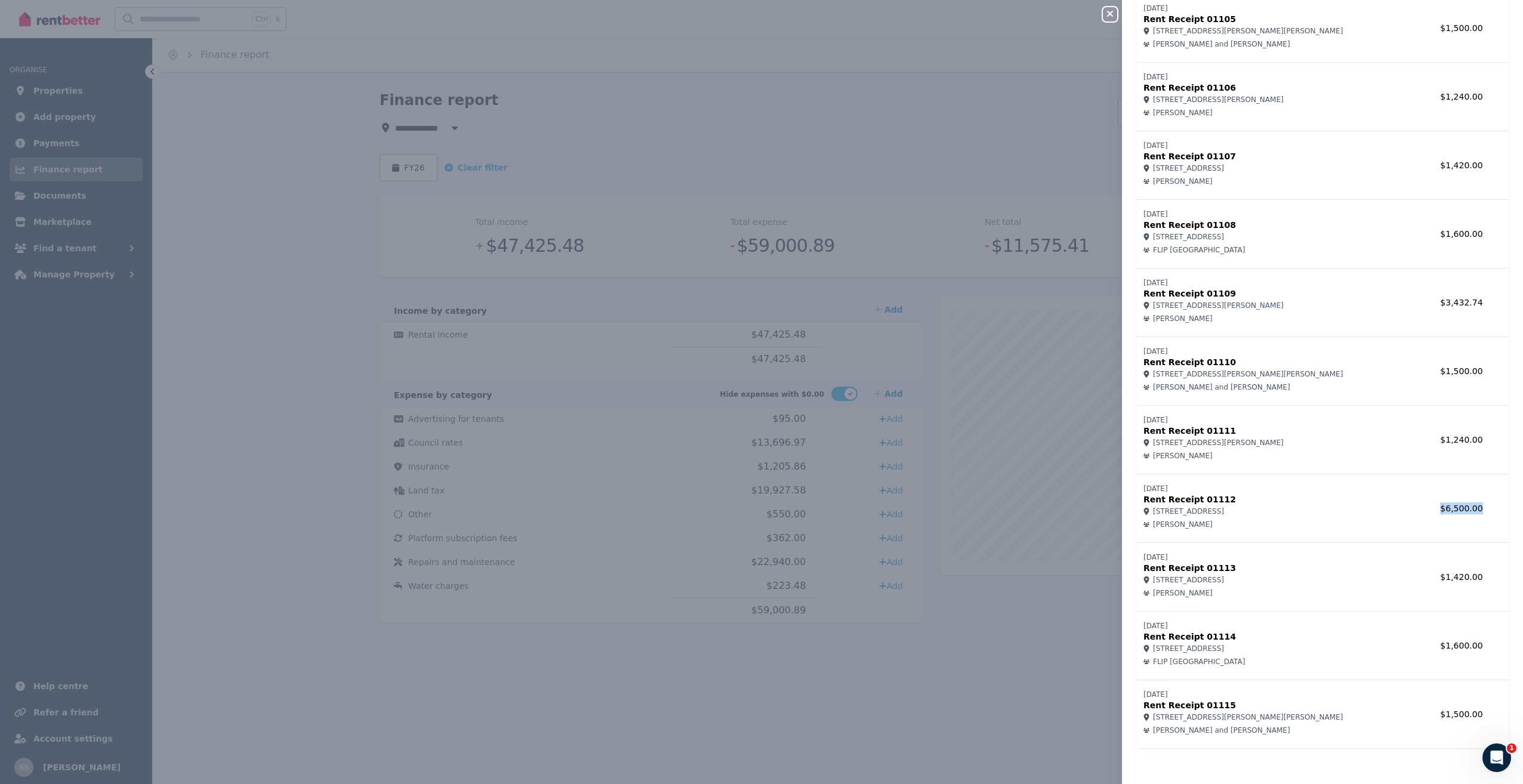
drag, startPoint x: 1434, startPoint y: 511, endPoint x: 1496, endPoint y: 504, distance: 62.4
click at [1496, 504] on tr "20/08/2025 Rent Receipt 01112 6B Bear Place, Chisholm Derek Chanakira $6,500.00" at bounding box center [1323, 509] width 372 height 69
click at [1107, 15] on icon "button" at bounding box center [1110, 13] width 14 height 10
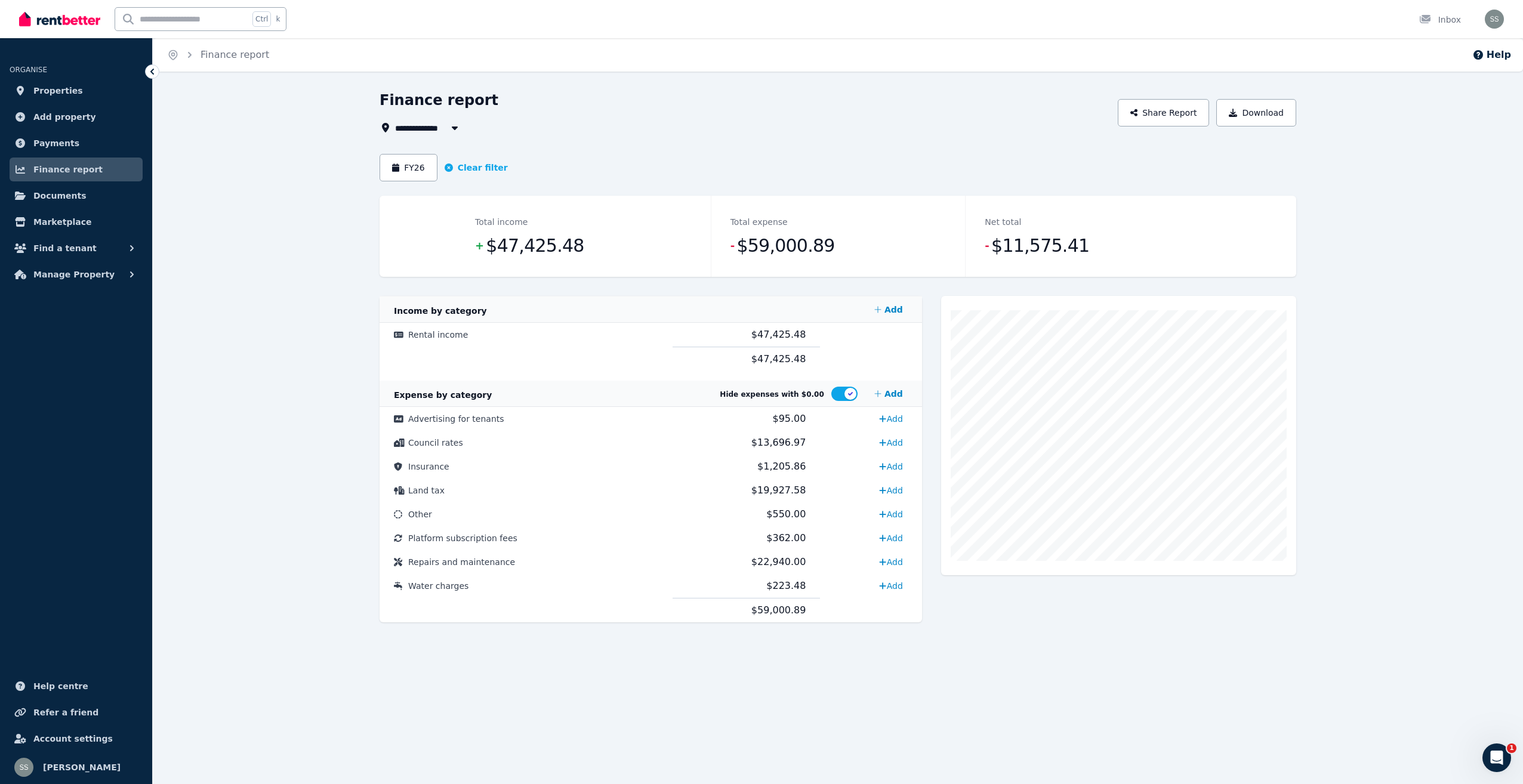
click at [458, 126] on icon "button" at bounding box center [455, 127] width 12 height 10
type input "**********"
click at [643, 131] on div "**********" at bounding box center [745, 127] width 731 height 14
click at [57, 165] on span "Finance report" at bounding box center [68, 170] width 70 height 14
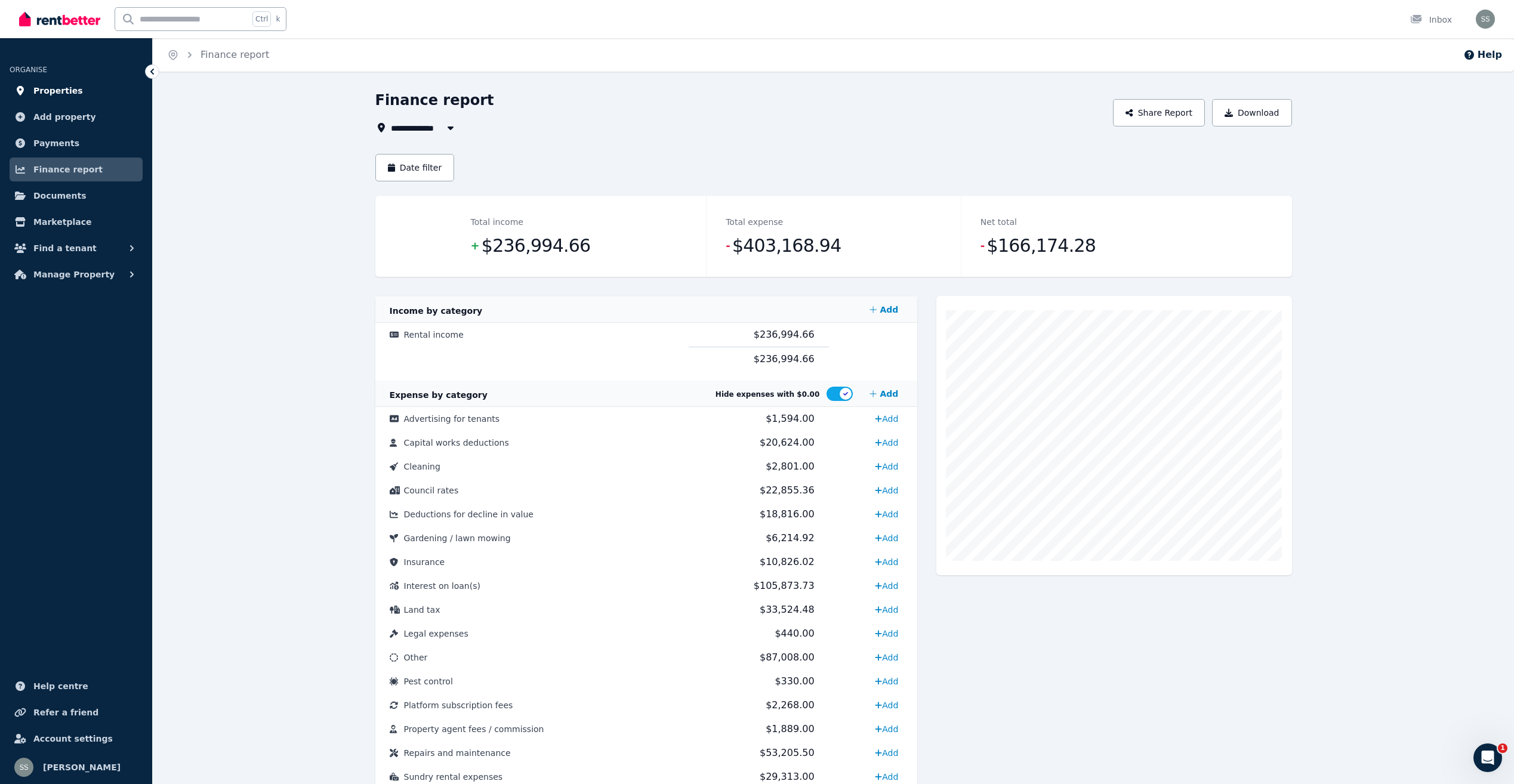
click at [60, 91] on span "Properties" at bounding box center [58, 91] width 50 height 14
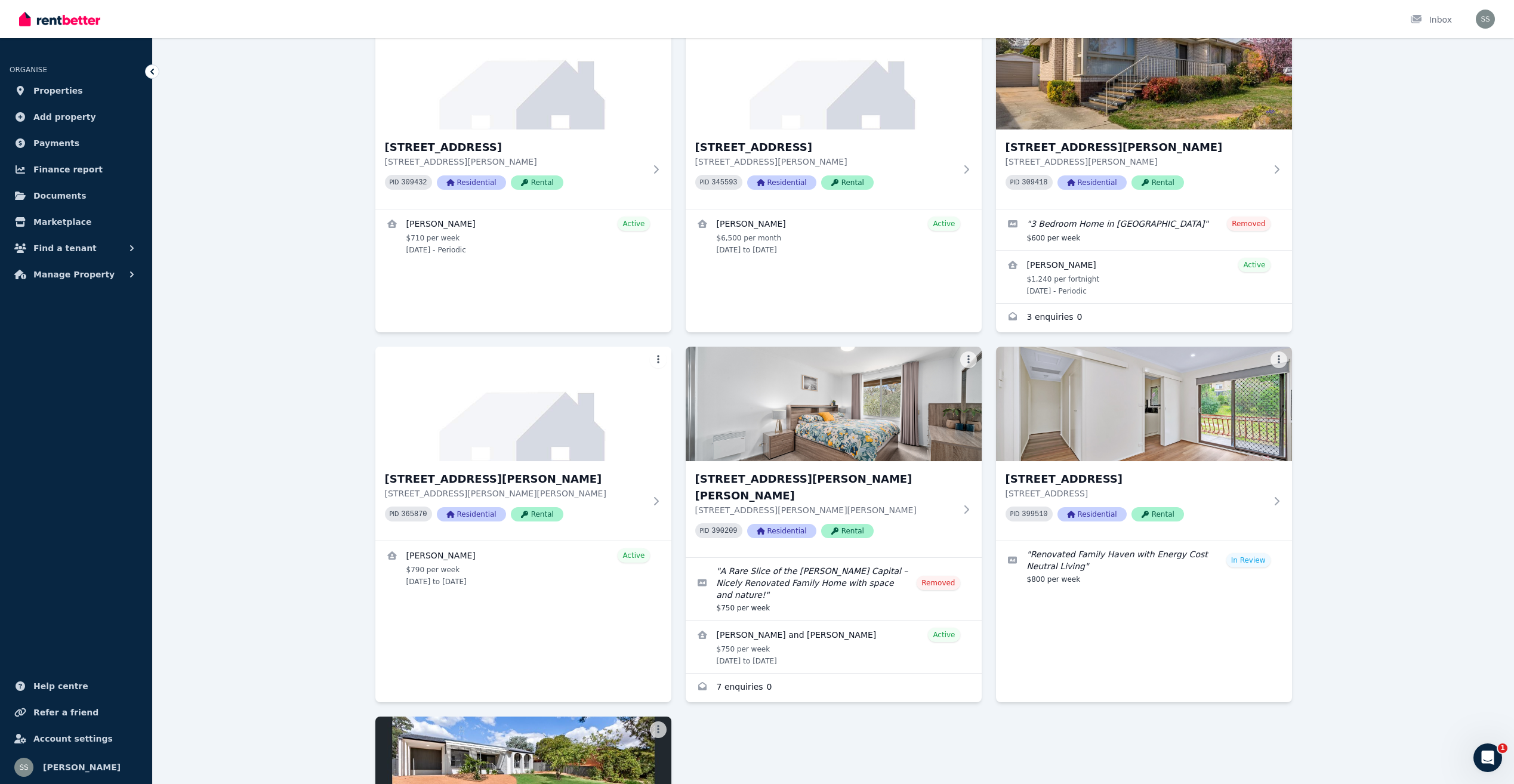
scroll to position [18, 0]
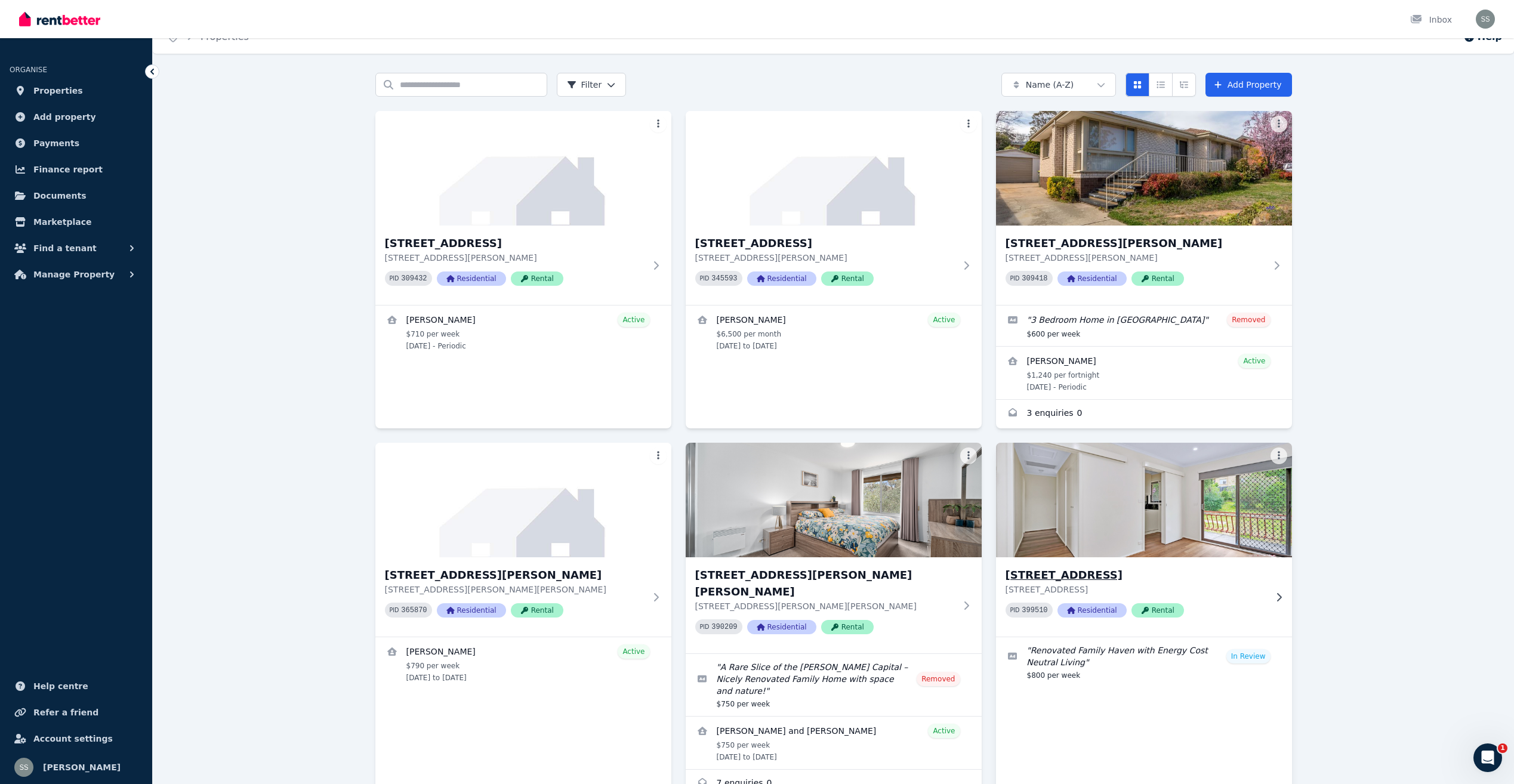
click at [1103, 570] on h3 "[STREET_ADDRESS]" at bounding box center [1136, 575] width 260 height 17
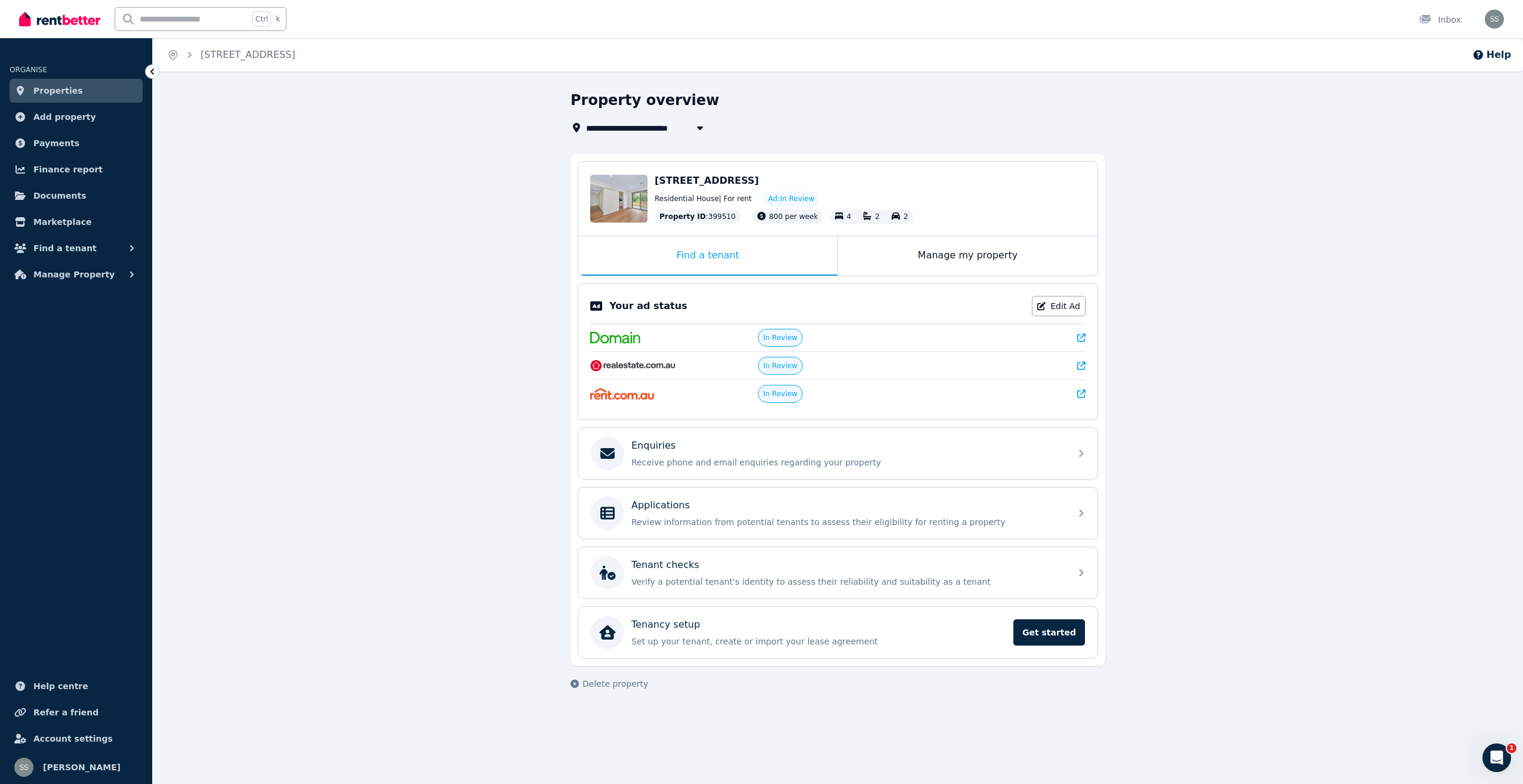
click at [54, 90] on span "Properties" at bounding box center [58, 91] width 50 height 14
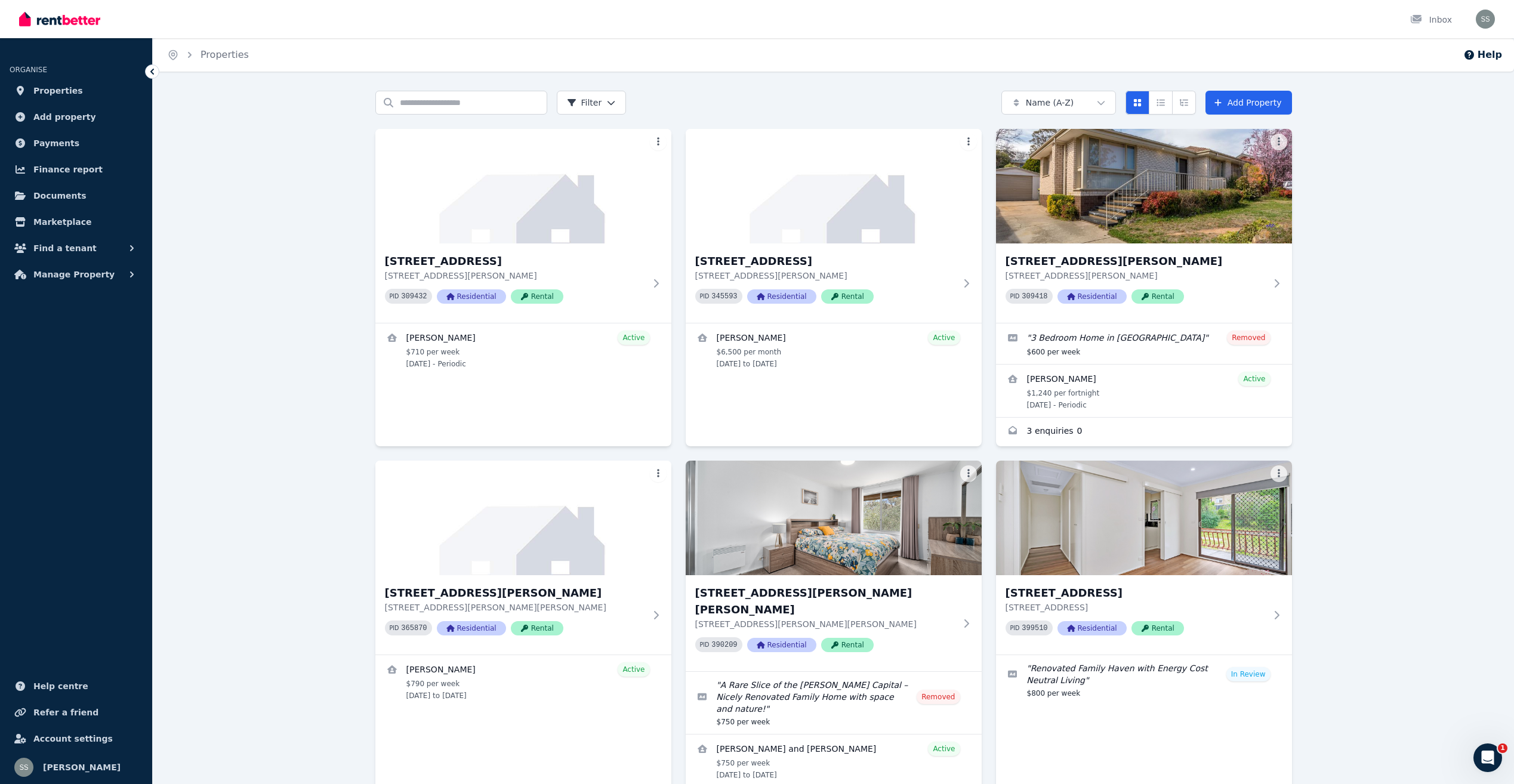
scroll to position [318, 0]
